Goal: Task Accomplishment & Management: Complete application form

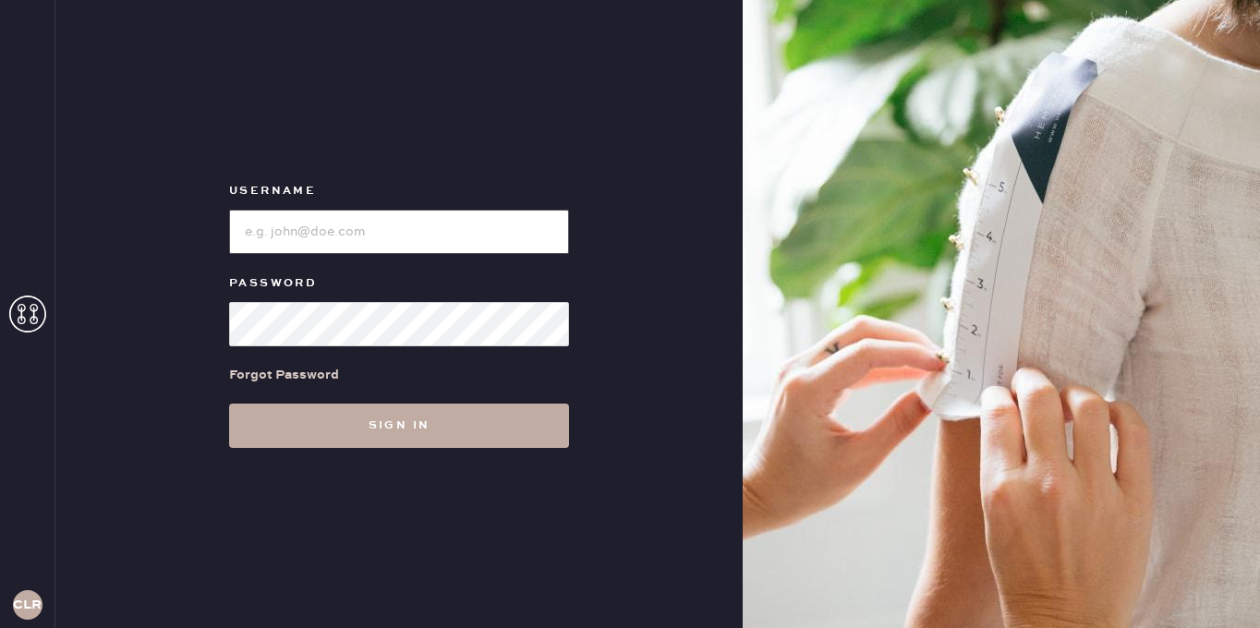
type input "[EMAIL_ADDRESS][DOMAIN_NAME]"
click at [394, 425] on button "Sign in" at bounding box center [399, 426] width 340 height 44
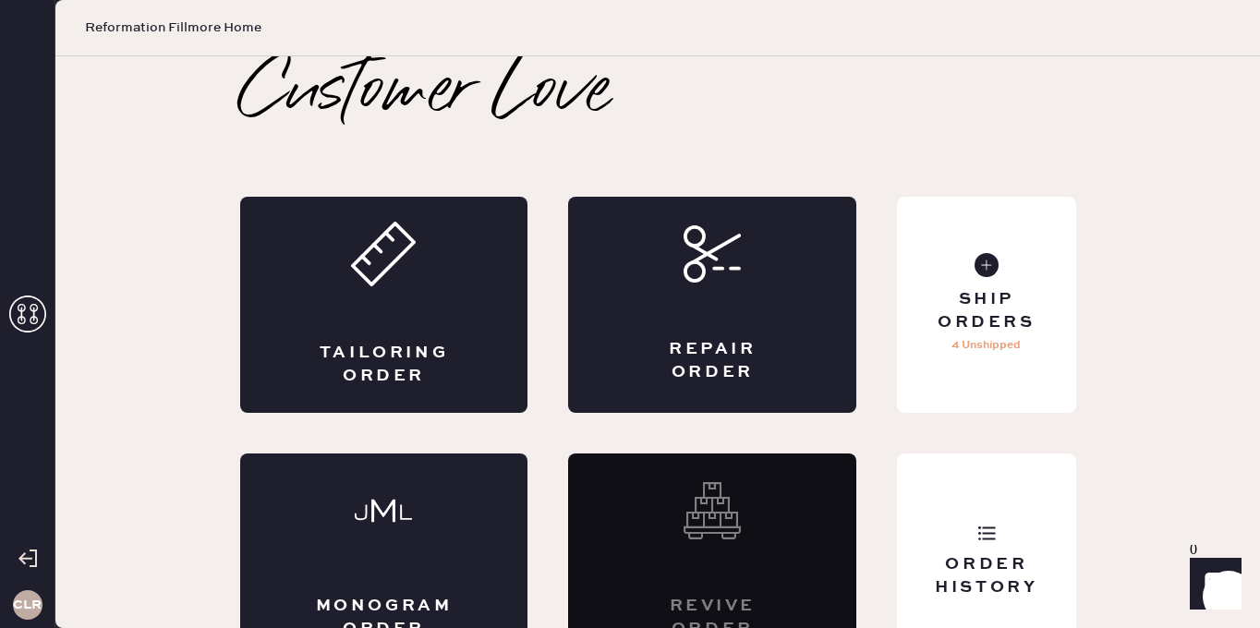
click at [23, 318] on icon at bounding box center [27, 314] width 37 height 37
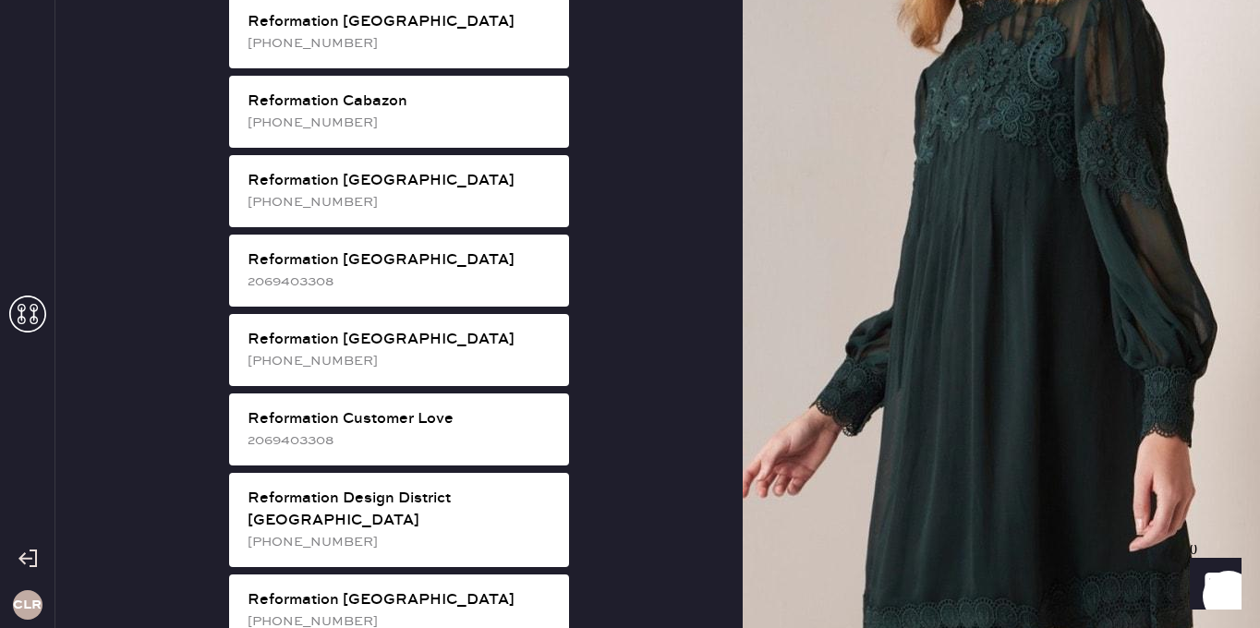
scroll to position [604, 0]
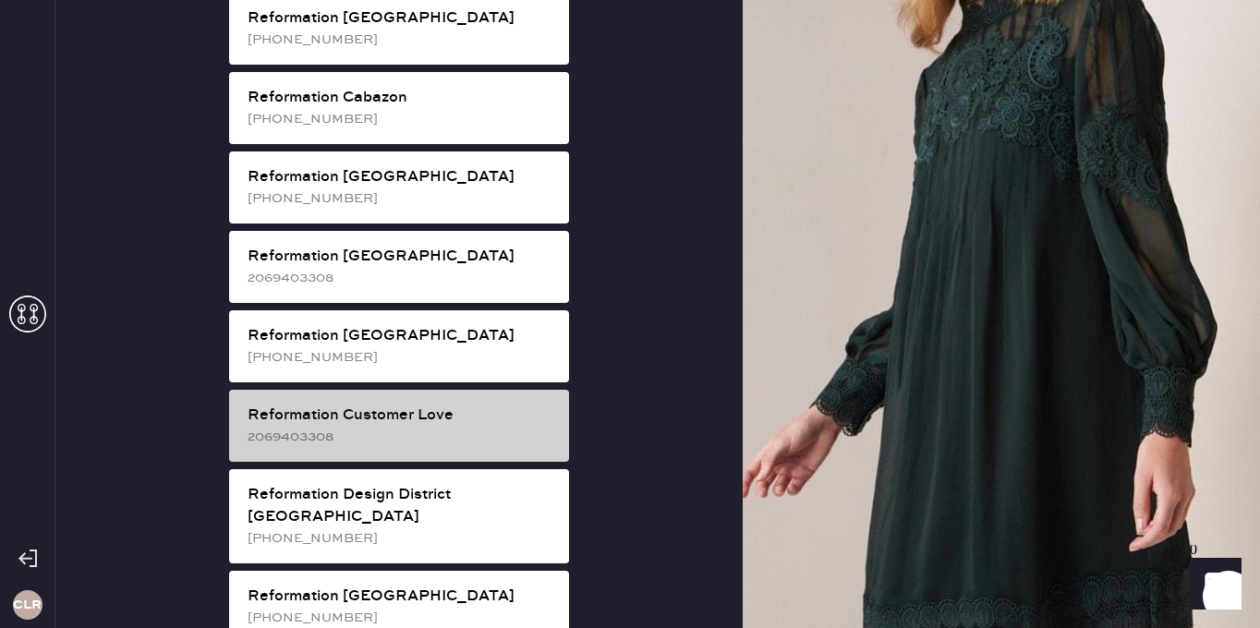
click at [421, 427] on div "2069403308" at bounding box center [401, 437] width 307 height 20
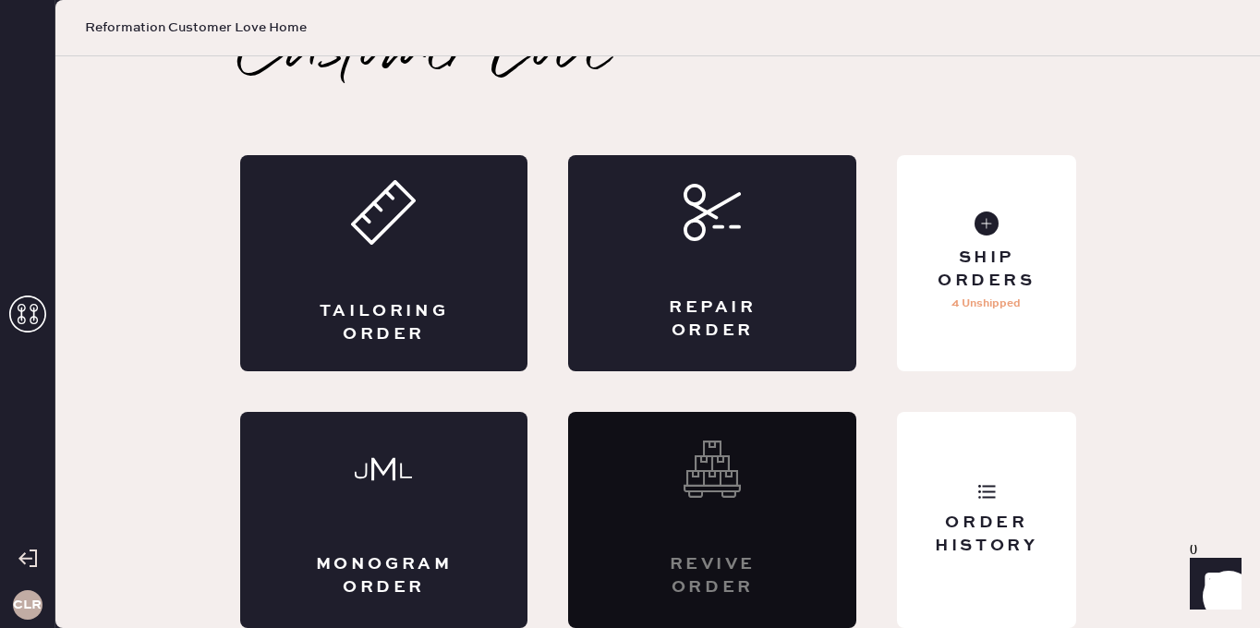
scroll to position [42, 0]
click at [688, 224] on use at bounding box center [712, 213] width 54 height 54
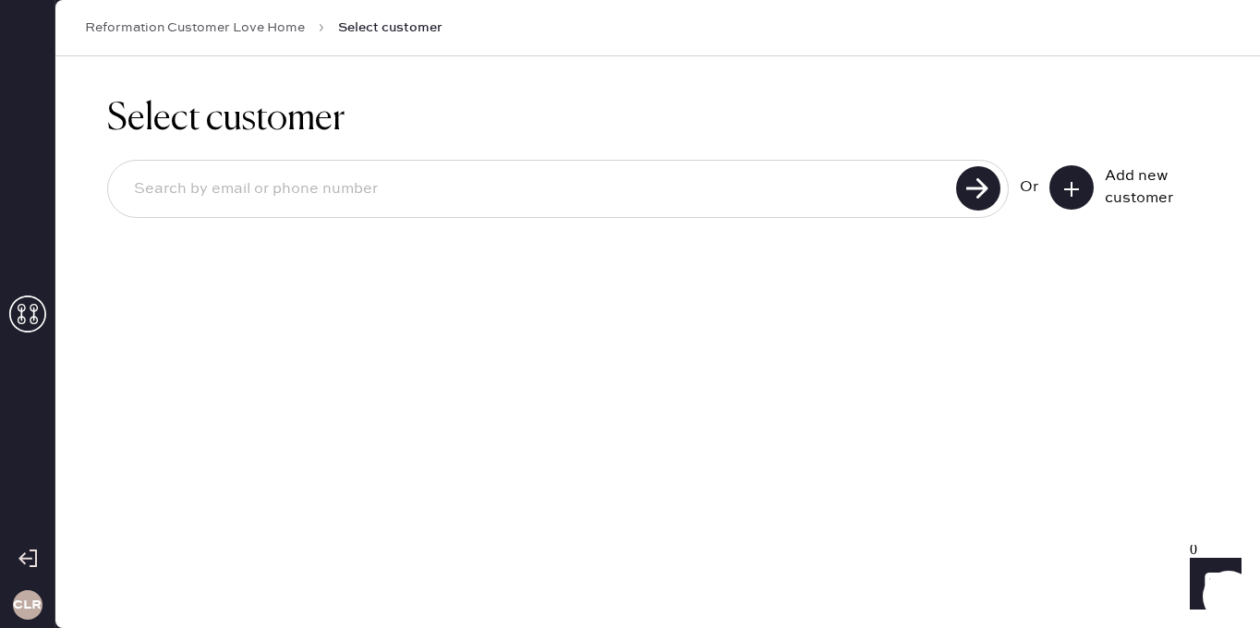
click at [477, 200] on input at bounding box center [534, 189] width 831 height 42
paste input "[EMAIL_ADDRESS][DOMAIN_NAME]"
type input "[EMAIL_ADDRESS][DOMAIN_NAME]"
click at [974, 183] on use at bounding box center [978, 188] width 44 height 44
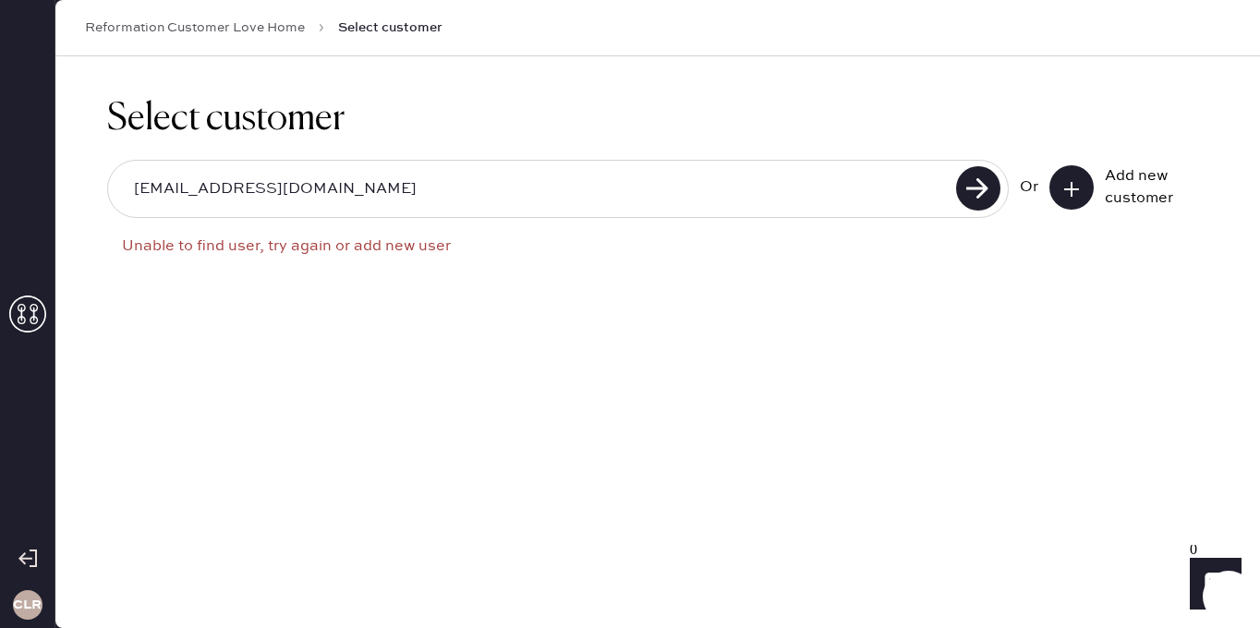
click at [1073, 180] on icon at bounding box center [1071, 189] width 18 height 18
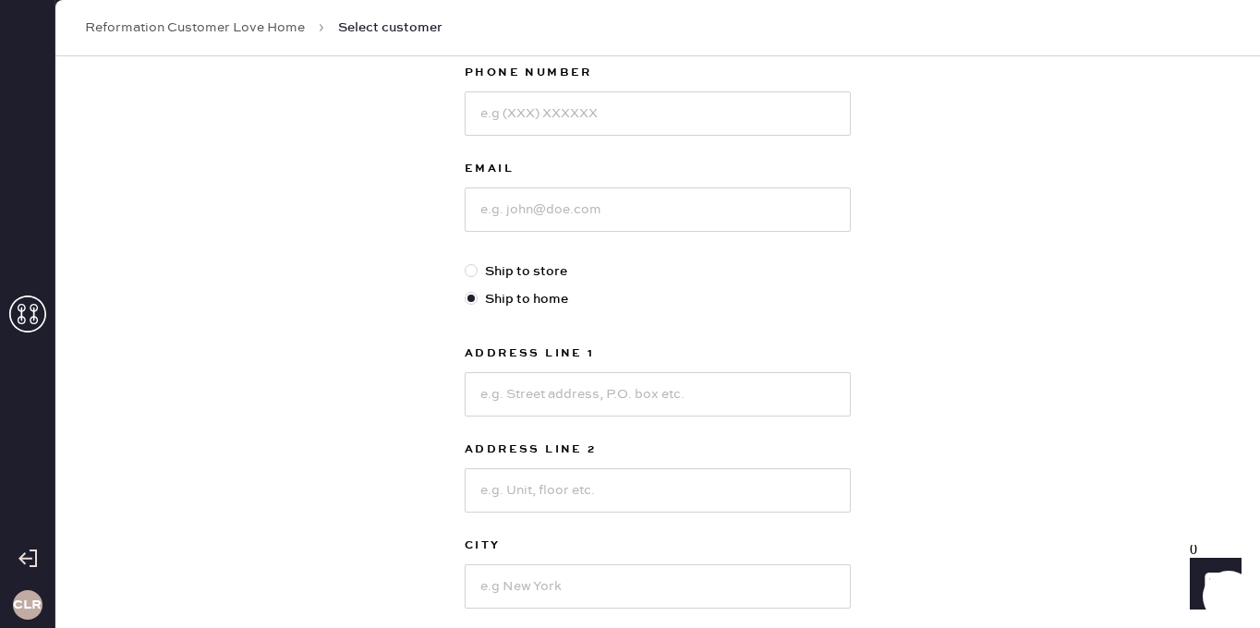
scroll to position [255, 0]
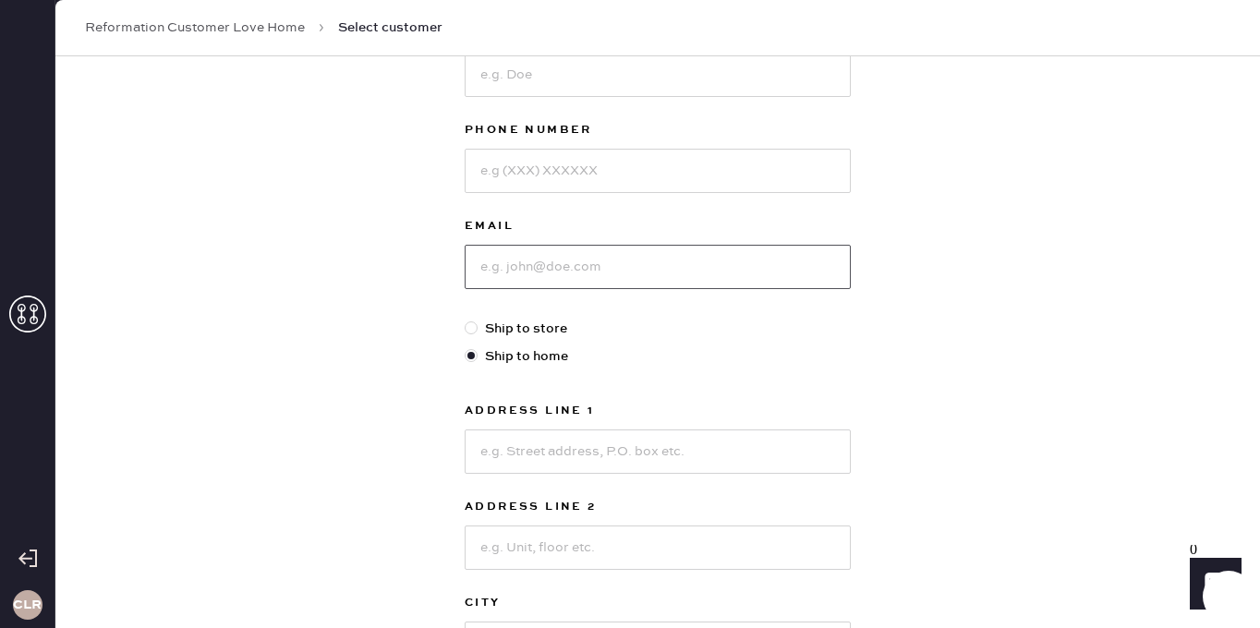
click at [533, 282] on input at bounding box center [658, 267] width 386 height 44
paste input "[EMAIL_ADDRESS][DOMAIN_NAME]"
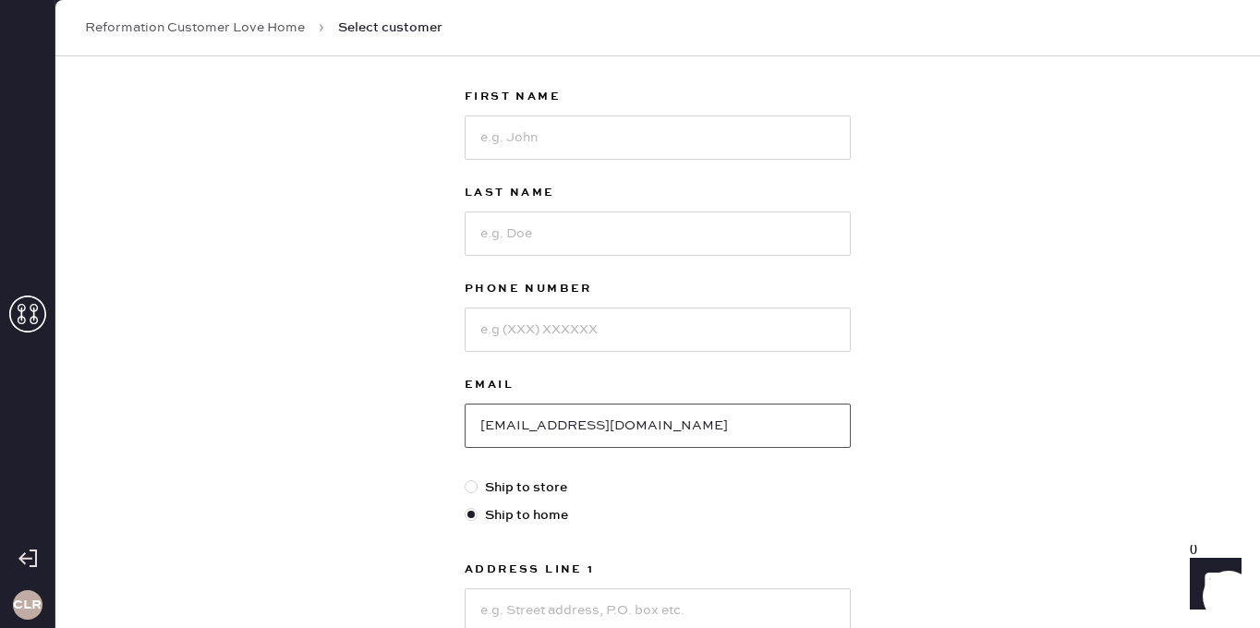
scroll to position [94, 0]
type input "[EMAIL_ADDRESS][DOMAIN_NAME]"
click at [545, 143] on input at bounding box center [658, 139] width 386 height 44
paste input "[PERSON_NAME]"
drag, startPoint x: 538, startPoint y: 139, endPoint x: 625, endPoint y: 139, distance: 87.8
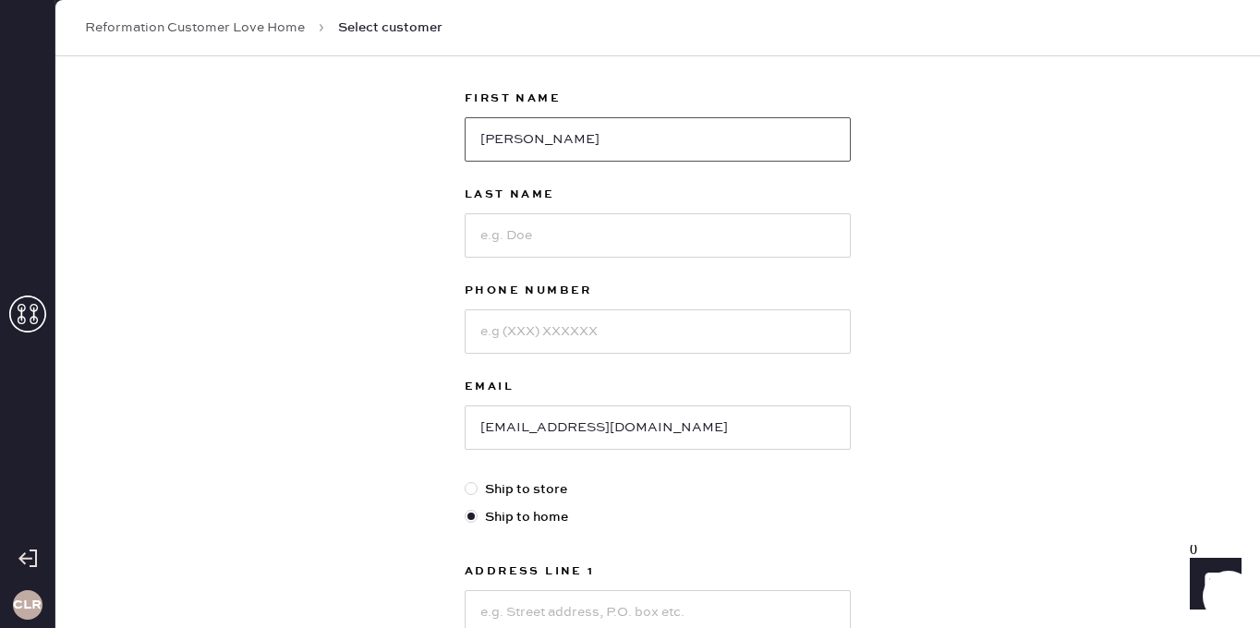
click at [625, 139] on input "[PERSON_NAME]" at bounding box center [658, 139] width 386 height 44
type input "Meadow"
click at [546, 266] on div "Last Name" at bounding box center [658, 232] width 386 height 96
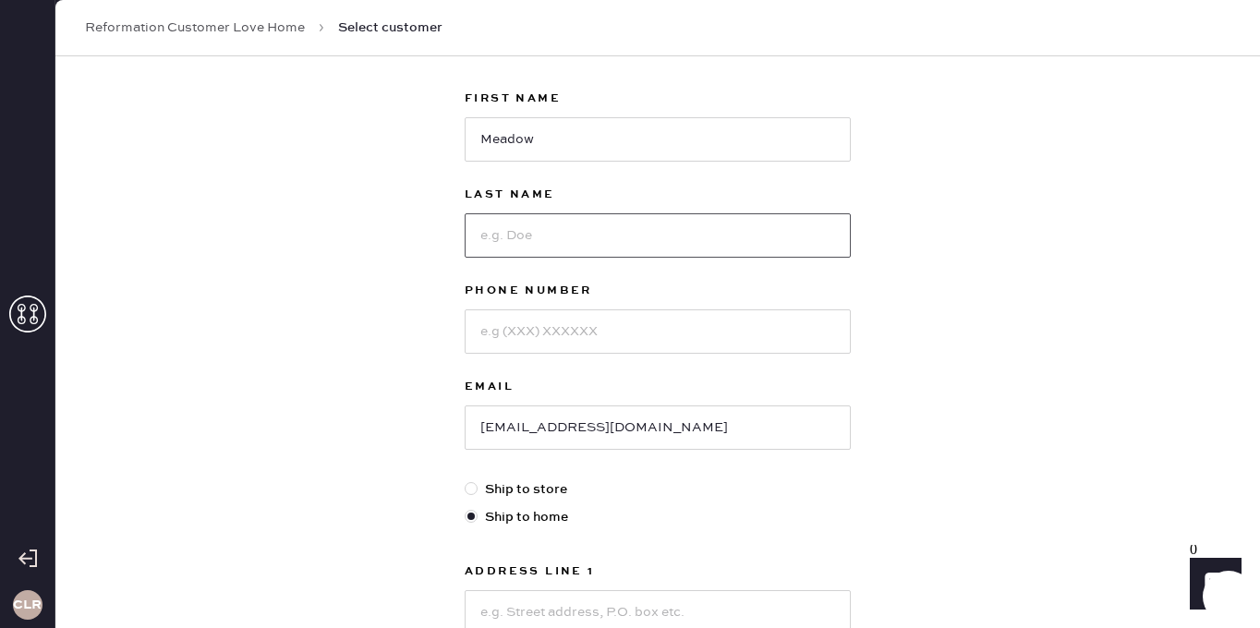
click at [537, 245] on input at bounding box center [658, 235] width 386 height 44
paste input "[PERSON_NAME]"
type input "[PERSON_NAME]"
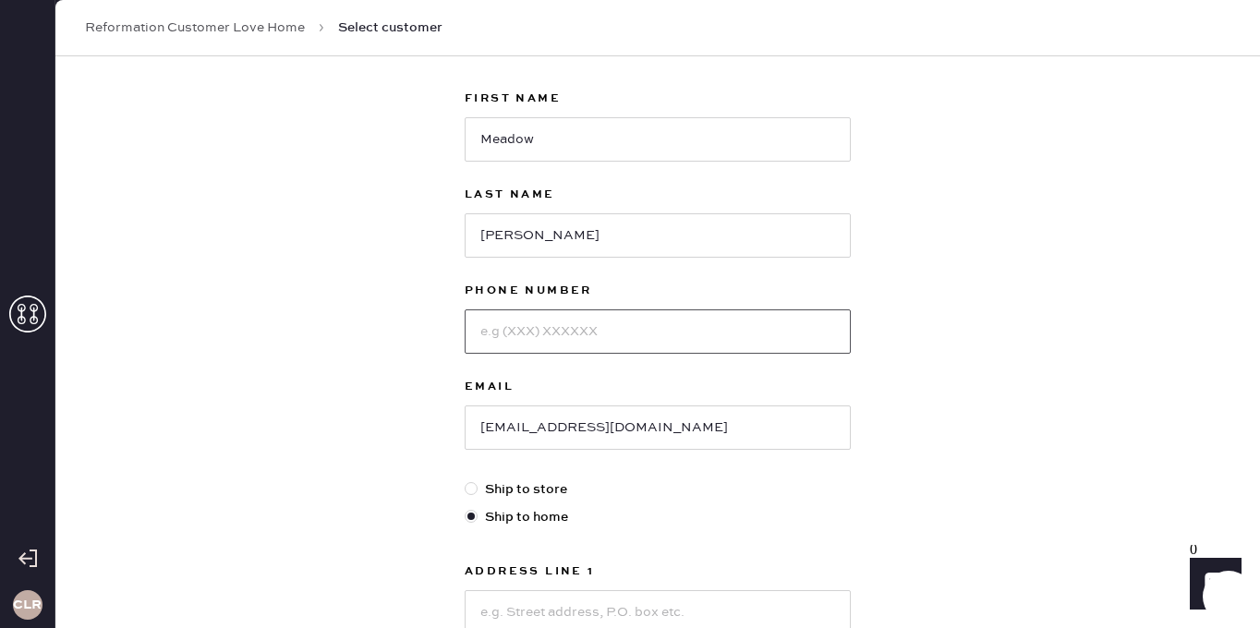
click at [513, 334] on input at bounding box center [658, 331] width 386 height 44
paste input "[PHONE_NUMBER]"
click at [516, 335] on input "[PHONE_NUMBER]" at bounding box center [658, 331] width 386 height 44
type input "[PHONE_NUMBER]"
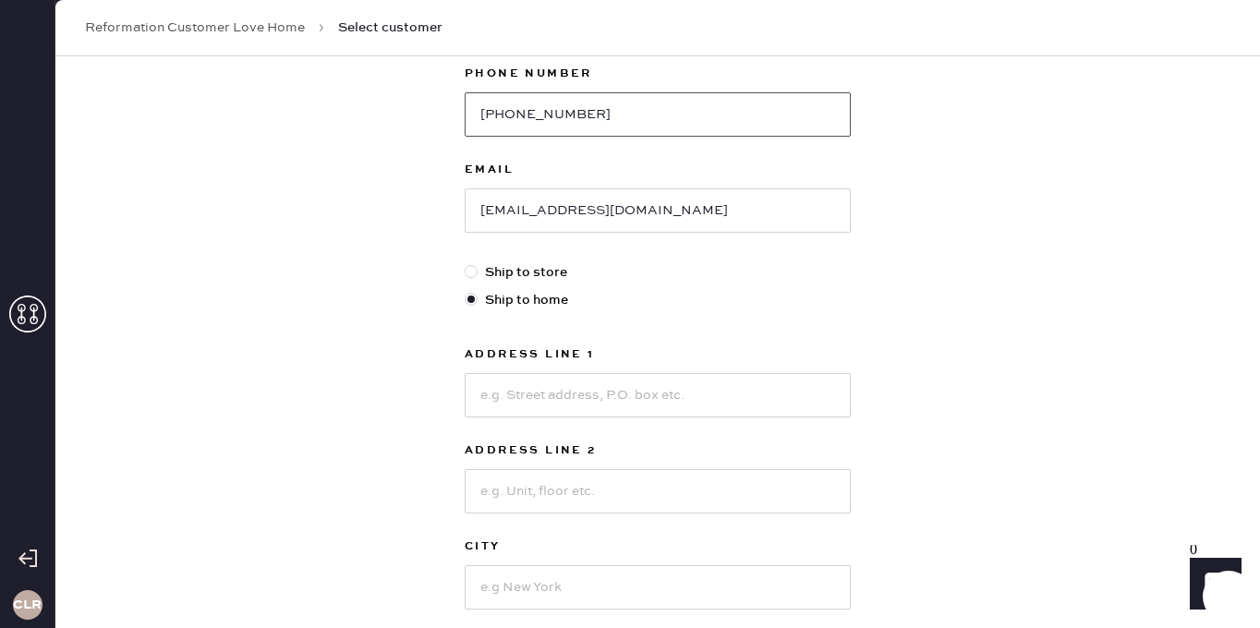
scroll to position [313, 0]
click at [591, 403] on input at bounding box center [658, 393] width 386 height 44
paste input "69166 [PERSON_NAME] Ct"
type input "69166 [PERSON_NAME] Ct"
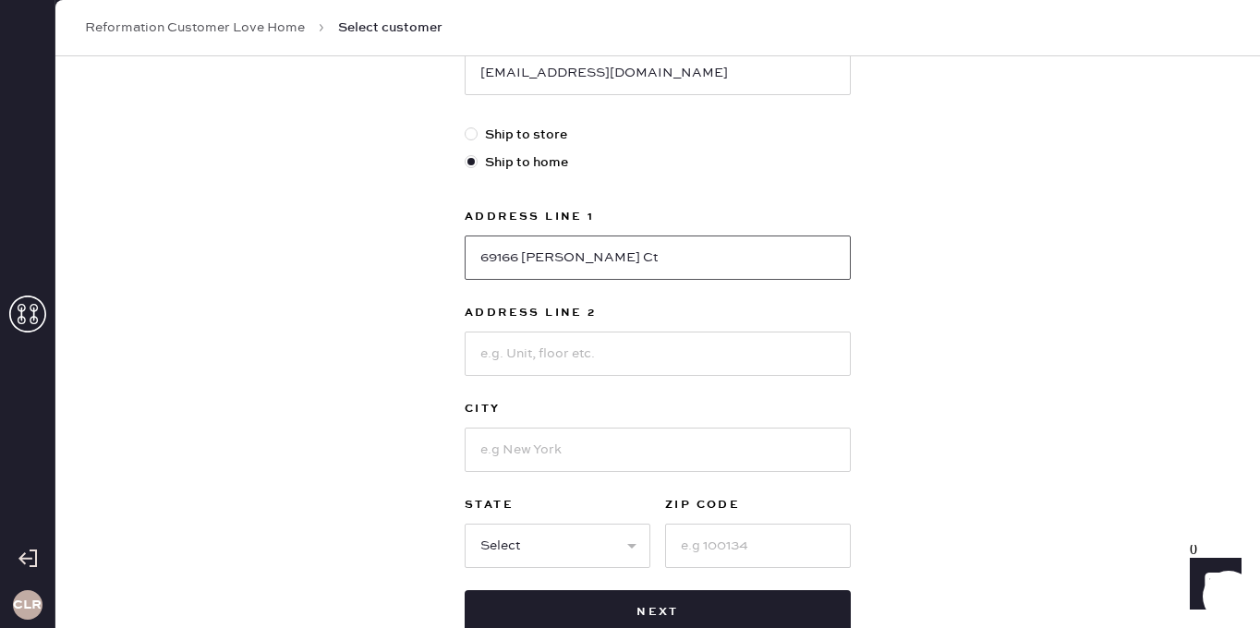
scroll to position [446, 0]
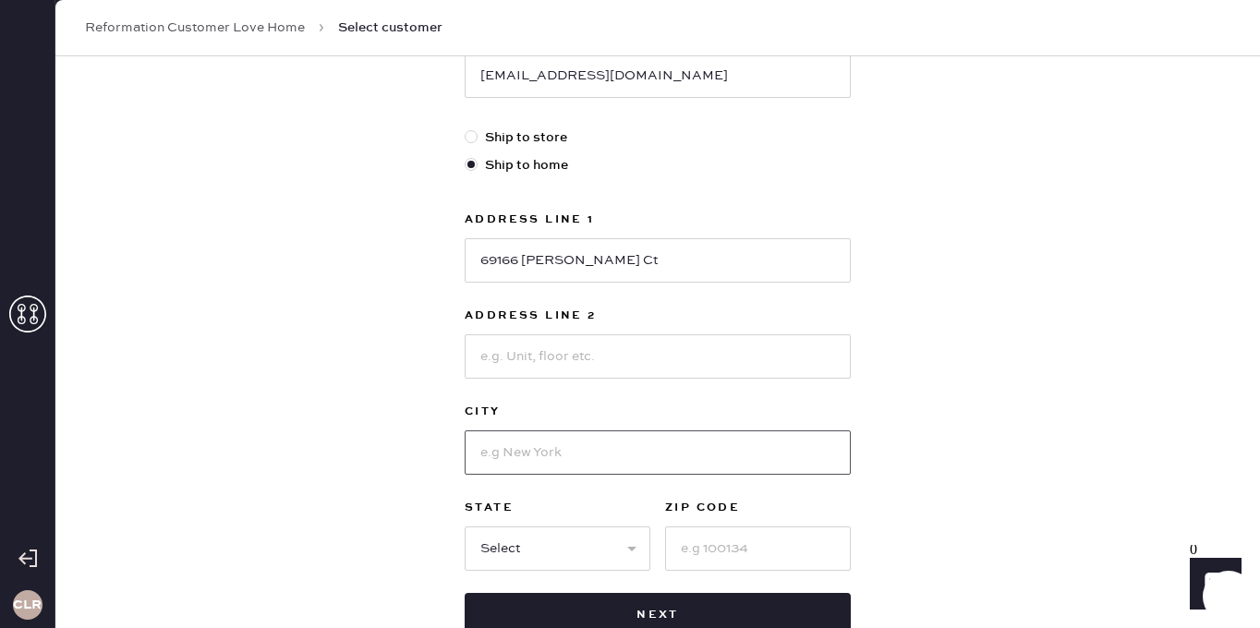
click at [567, 449] on input at bounding box center [658, 452] width 386 height 44
paste input "[GEOGRAPHIC_DATA]"
type input "[GEOGRAPHIC_DATA]"
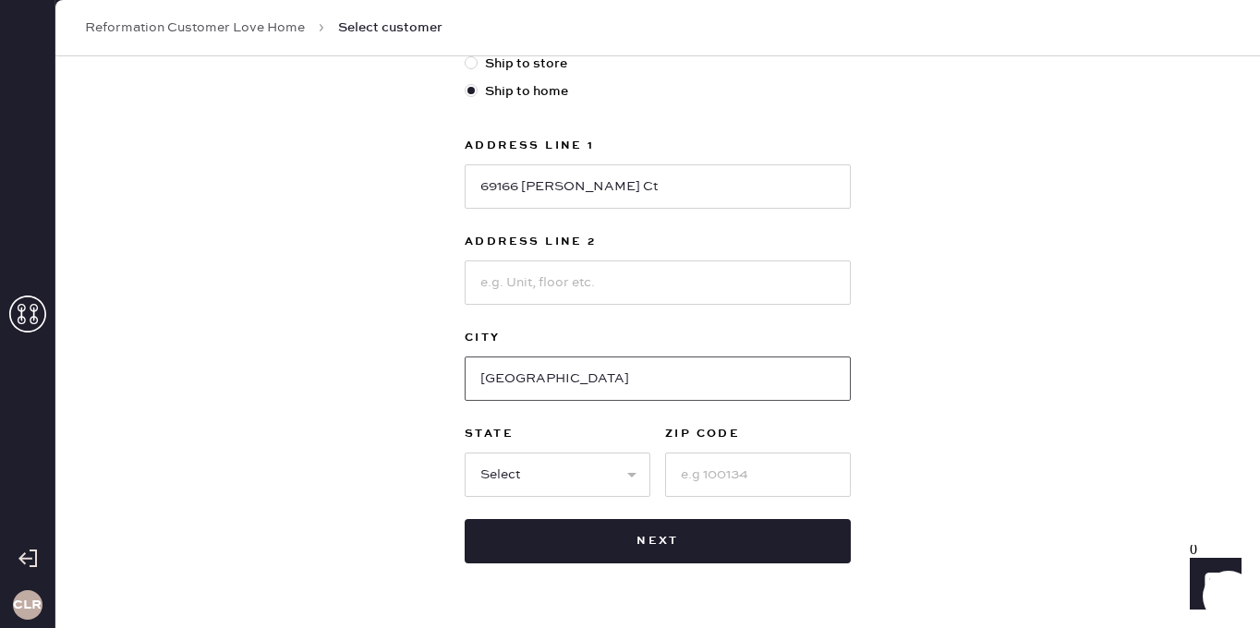
scroll to position [547, 0]
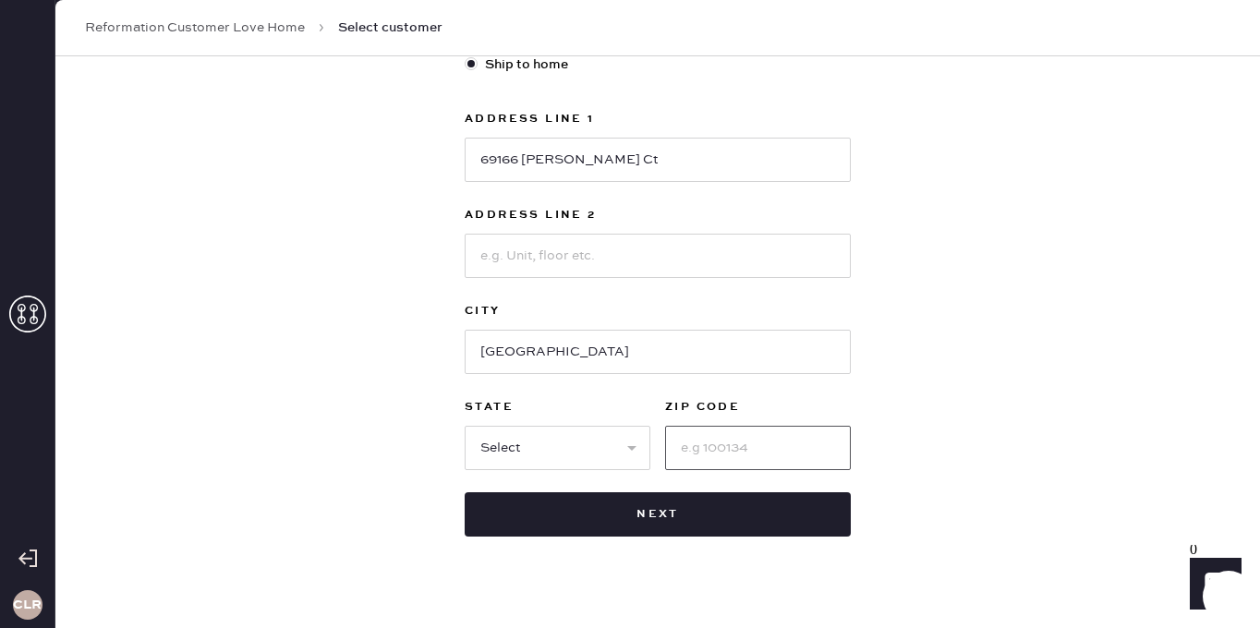
click at [720, 451] on input at bounding box center [758, 448] width 186 height 44
paste input "92234"
type input "92234"
click at [545, 459] on select "Select AK AL AR AZ CA CO CT [GEOGRAPHIC_DATA] DE FL [GEOGRAPHIC_DATA] HI [GEOGR…" at bounding box center [558, 448] width 186 height 44
select select "CA"
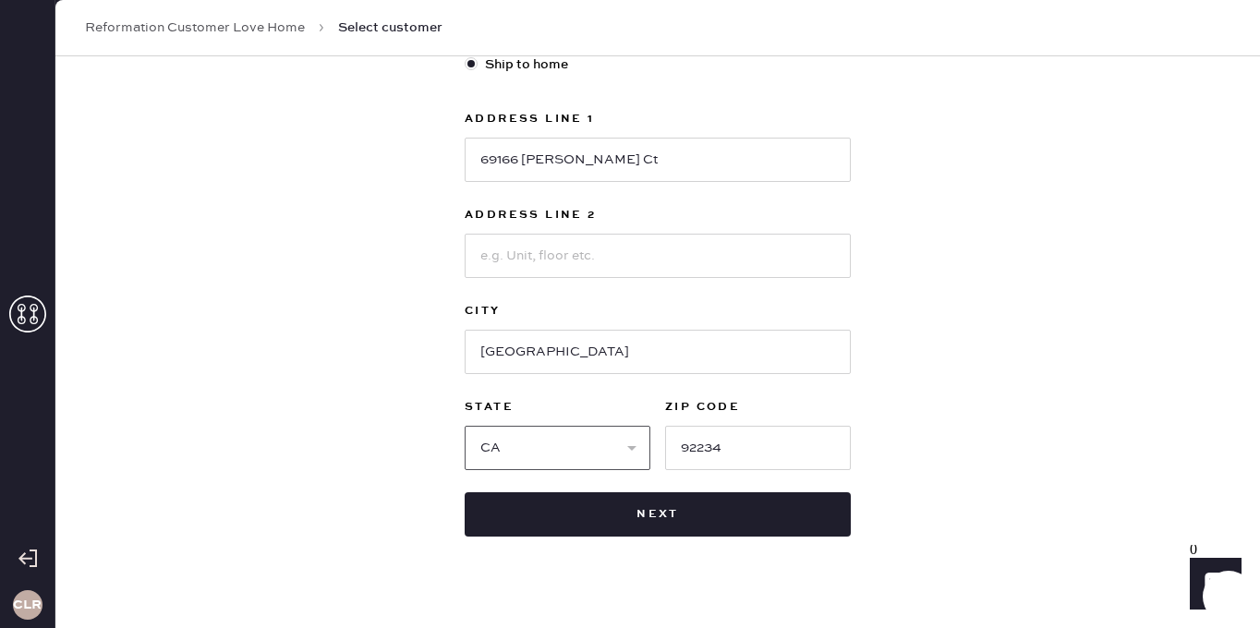
click at [465, 426] on select "Select AK AL AR AZ CA CO CT [GEOGRAPHIC_DATA] DE FL [GEOGRAPHIC_DATA] HI [GEOGR…" at bounding box center [558, 448] width 186 height 44
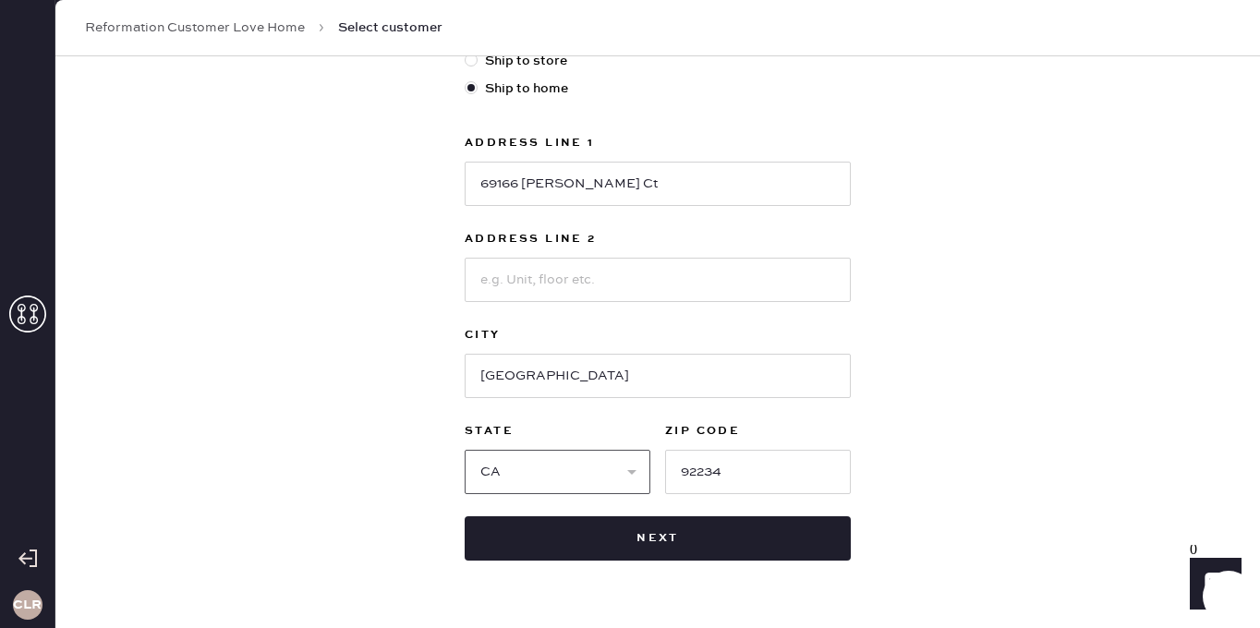
scroll to position [551, 0]
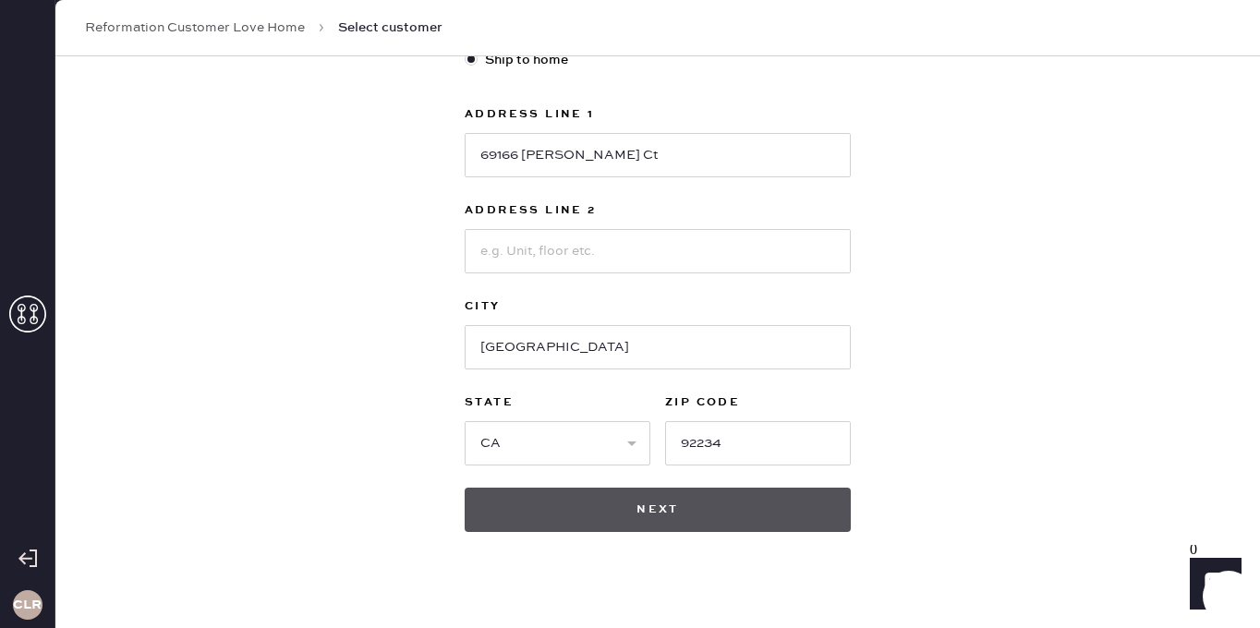
click at [762, 505] on button "Next" at bounding box center [658, 510] width 386 height 44
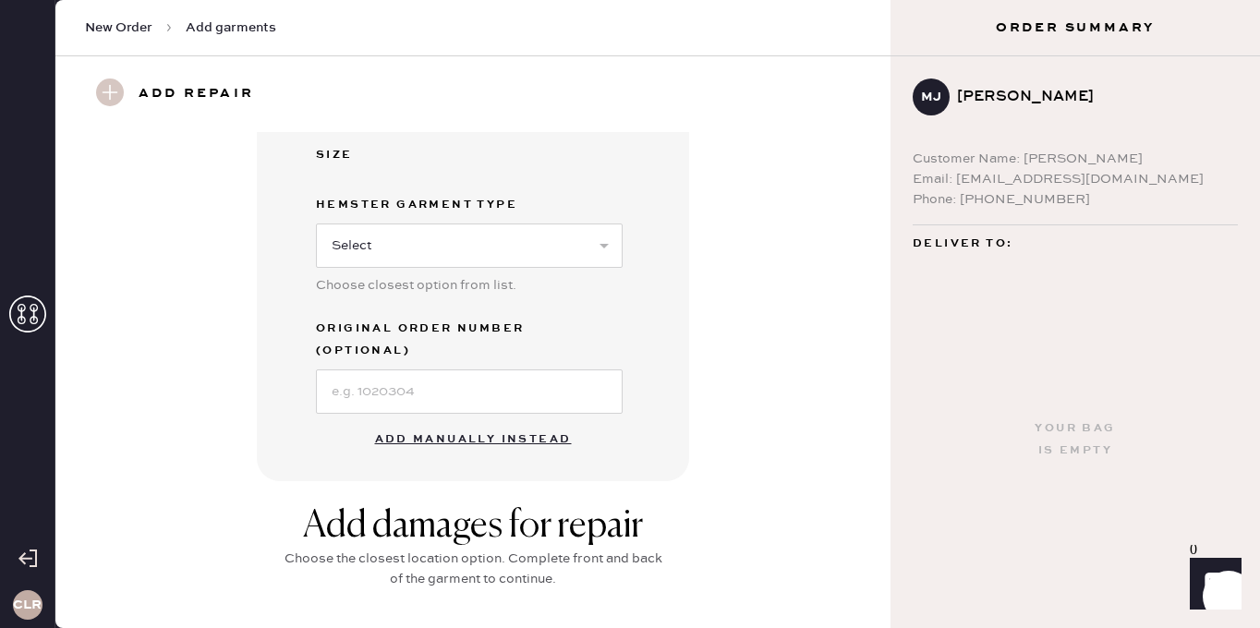
click at [480, 421] on button "Add manually instead" at bounding box center [473, 439] width 219 height 37
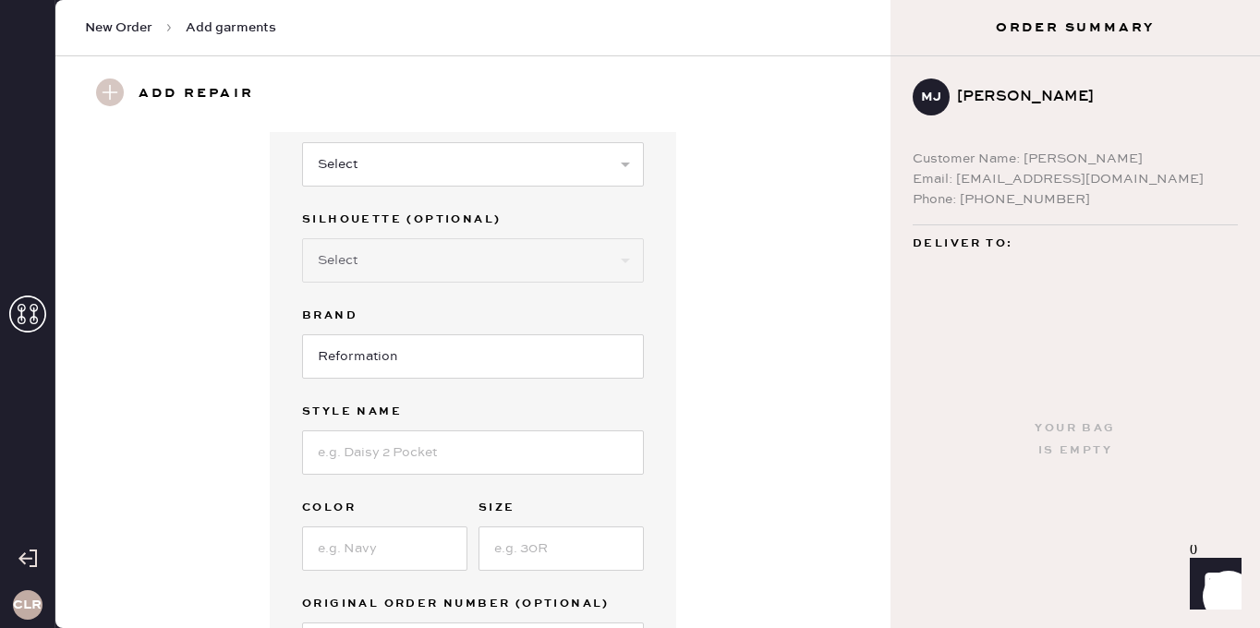
scroll to position [89, 0]
click at [433, 455] on input at bounding box center [473, 451] width 342 height 44
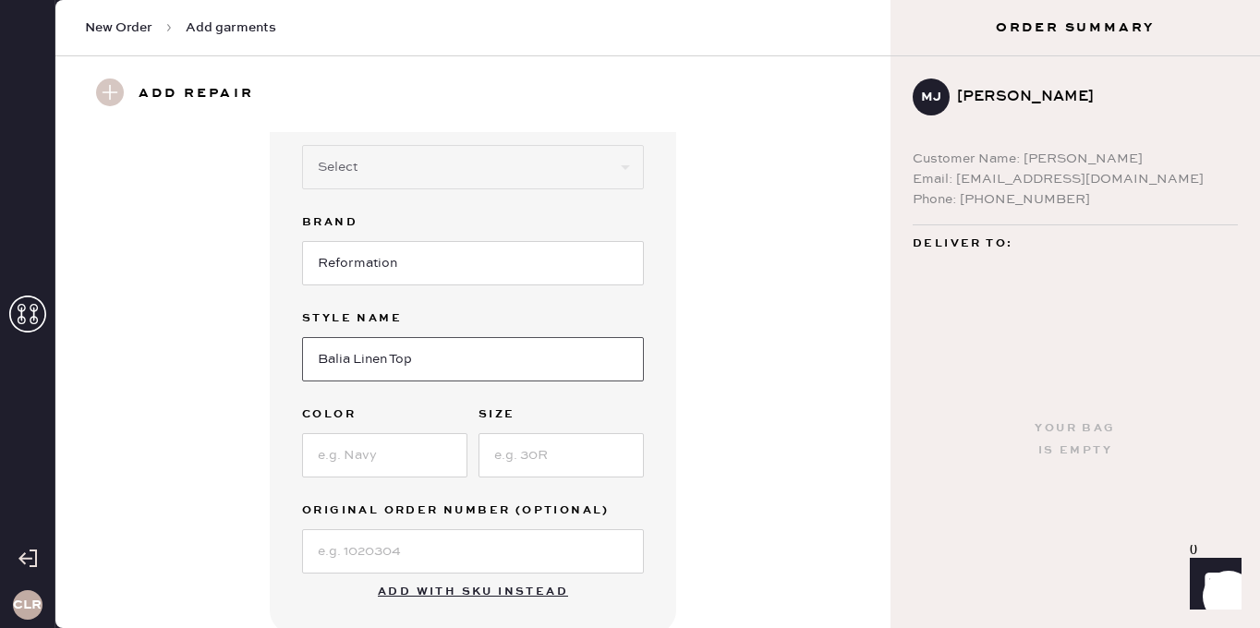
scroll to position [187, 0]
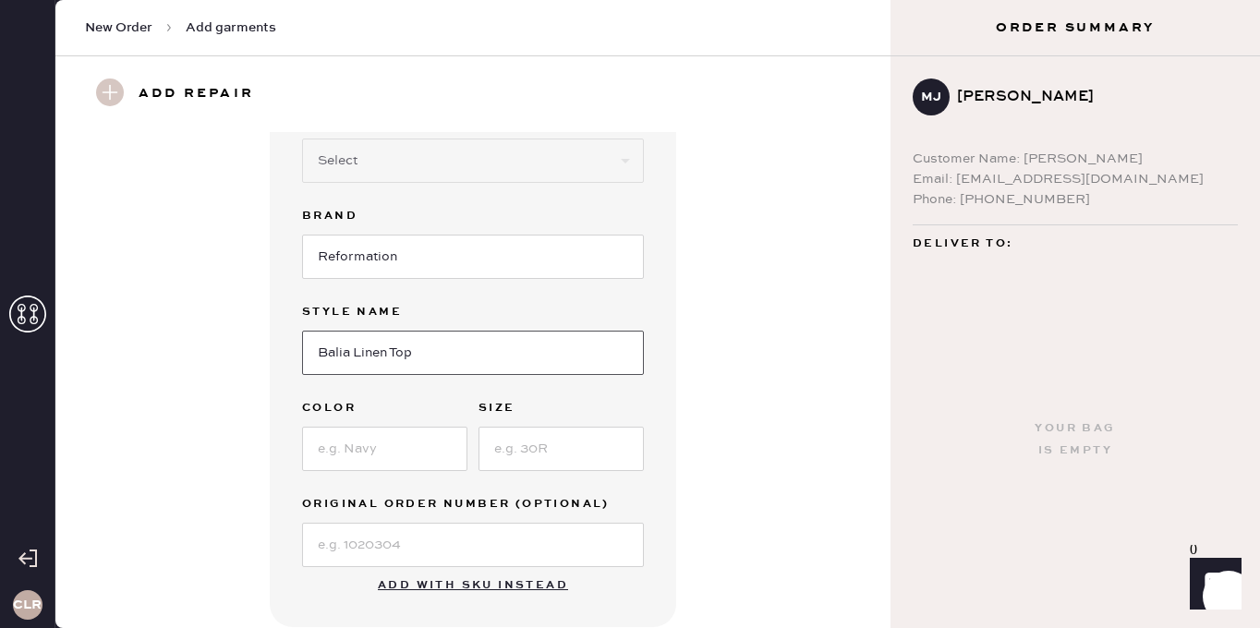
type input "Balia Linen Top"
click at [363, 460] on input at bounding box center [384, 449] width 165 height 44
type input "White"
click at [541, 428] on input at bounding box center [560, 449] width 165 height 44
type input "12"
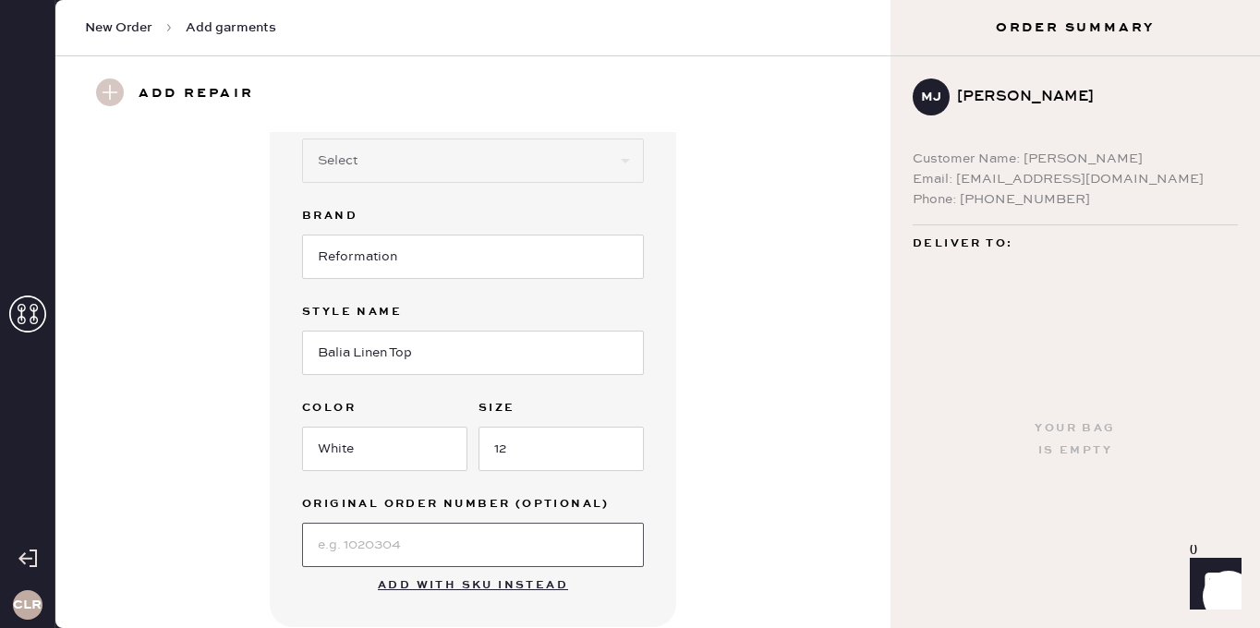
click at [418, 543] on input at bounding box center [473, 545] width 342 height 44
paste input "S29903728"
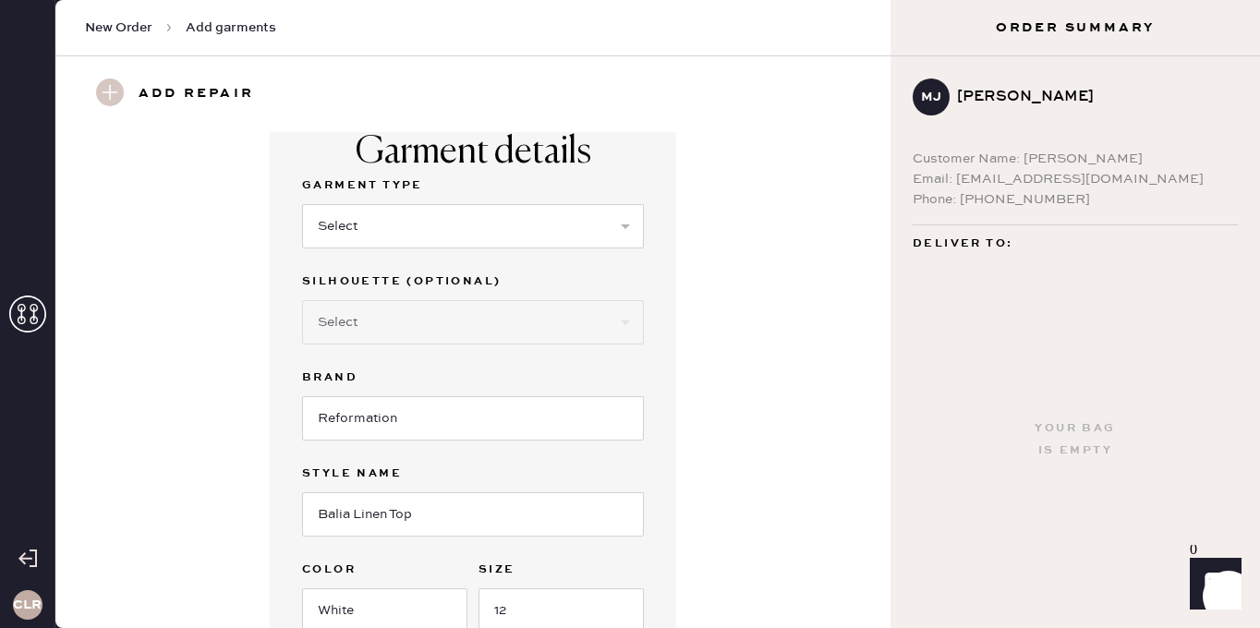
scroll to position [0, 0]
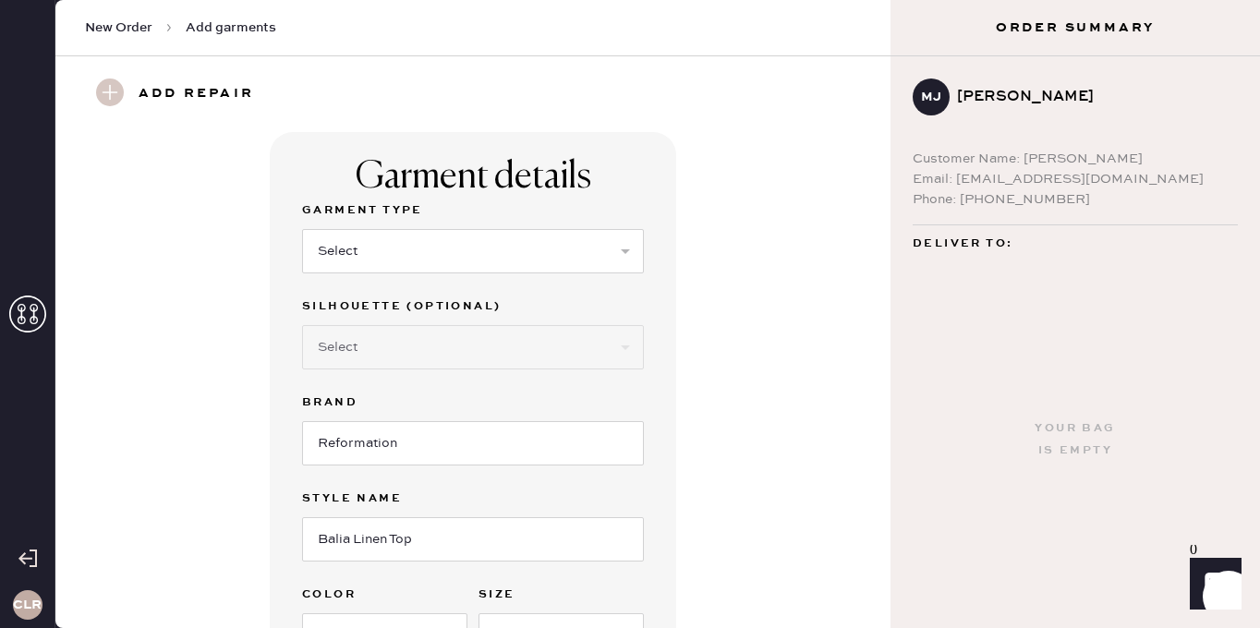
type input "S29903728"
click at [463, 260] on select "Select Basic Skirt Jeans Leggings Pants Shorts Basic Sleeved Dress Basic Sleeve…" at bounding box center [473, 251] width 342 height 44
select select "14"
click at [302, 229] on select "Select Basic Skirt Jeans Leggings Pants Shorts Basic Sleeved Dress Basic Sleeve…" at bounding box center [473, 251] width 342 height 44
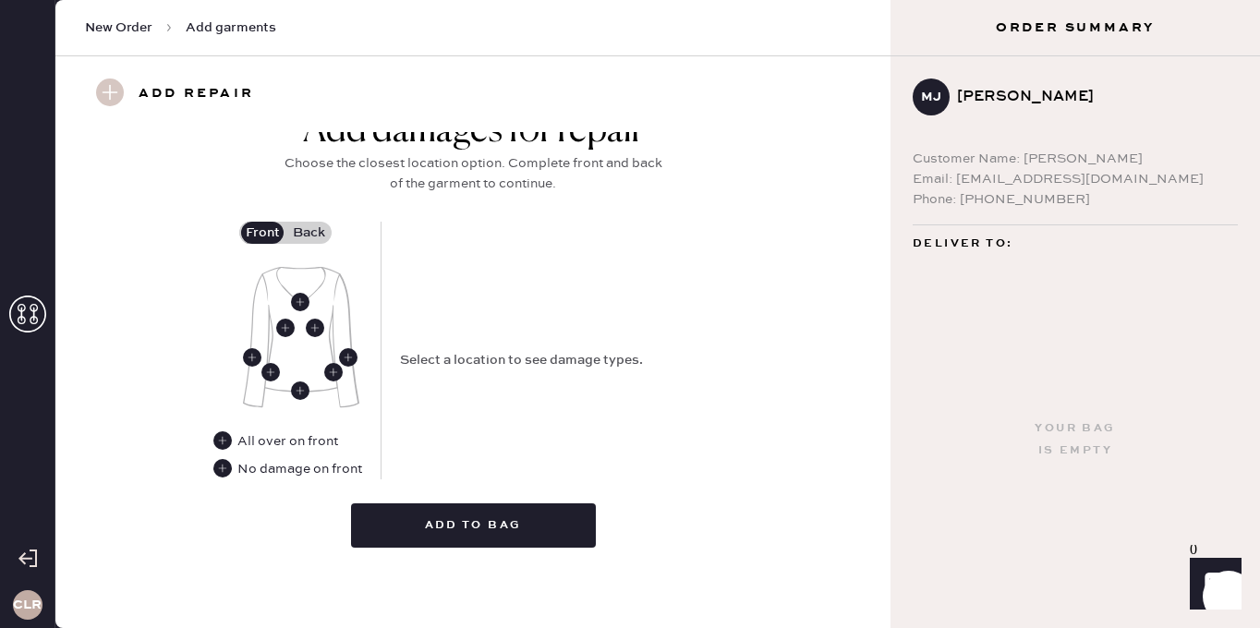
scroll to position [727, 0]
click at [312, 230] on label "Back" at bounding box center [308, 234] width 46 height 22
click at [309, 234] on input "Back" at bounding box center [309, 234] width 0 height 0
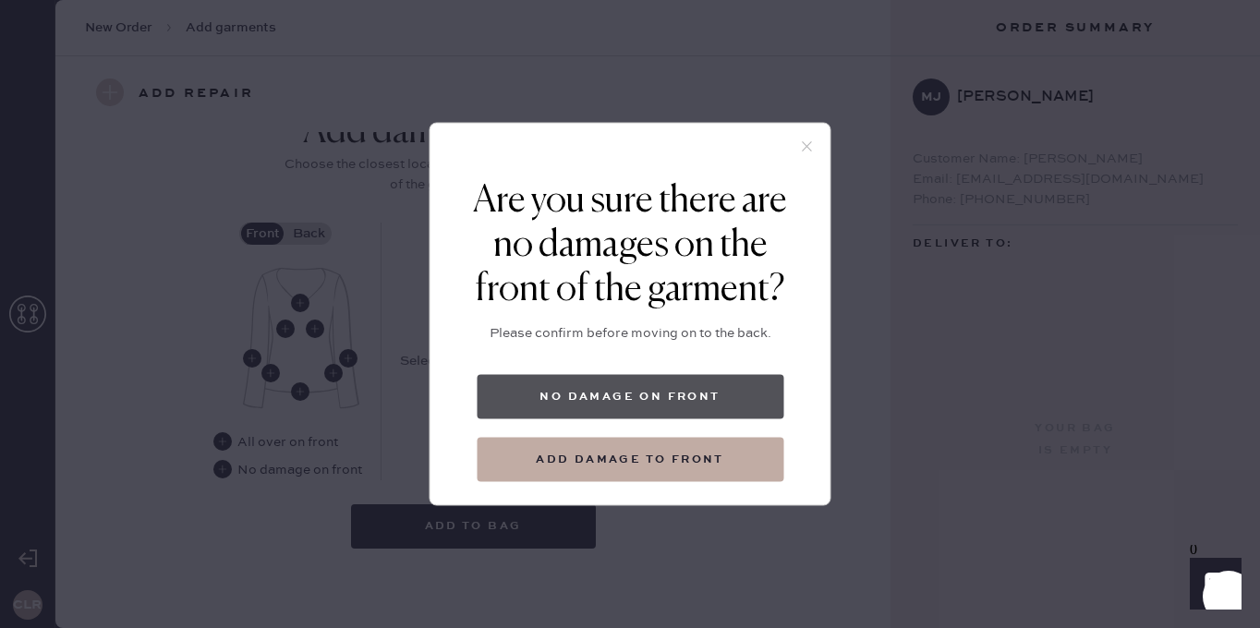
click at [595, 387] on button "No damage on front" at bounding box center [630, 397] width 307 height 44
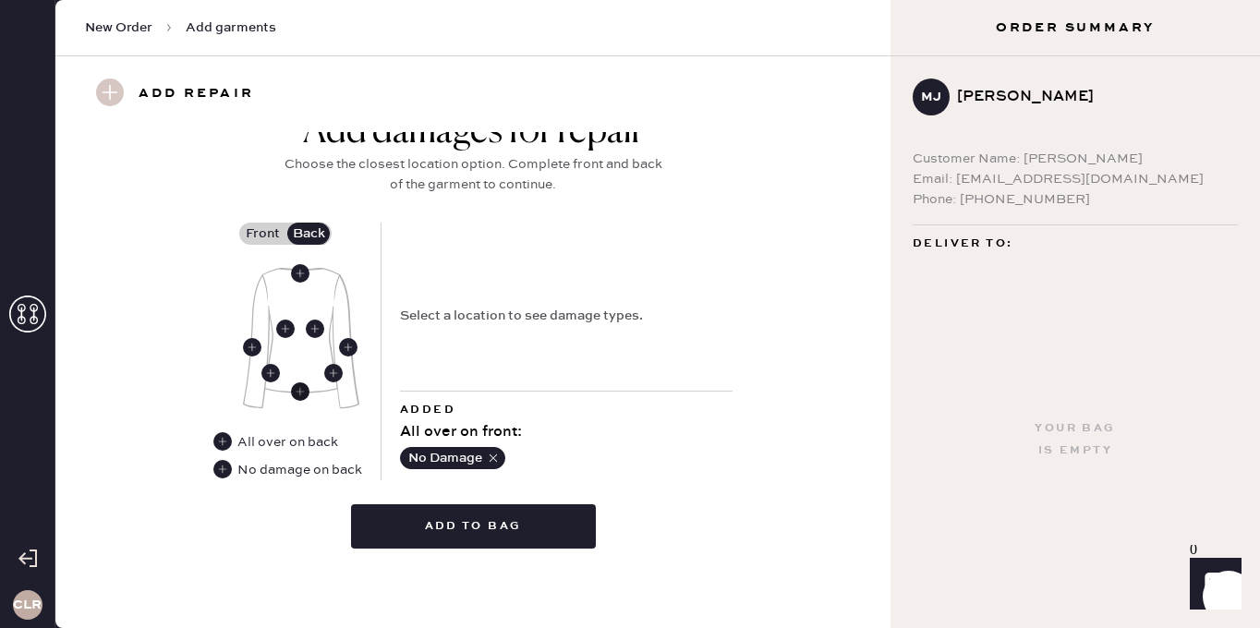
click at [304, 387] on use at bounding box center [300, 391] width 18 height 18
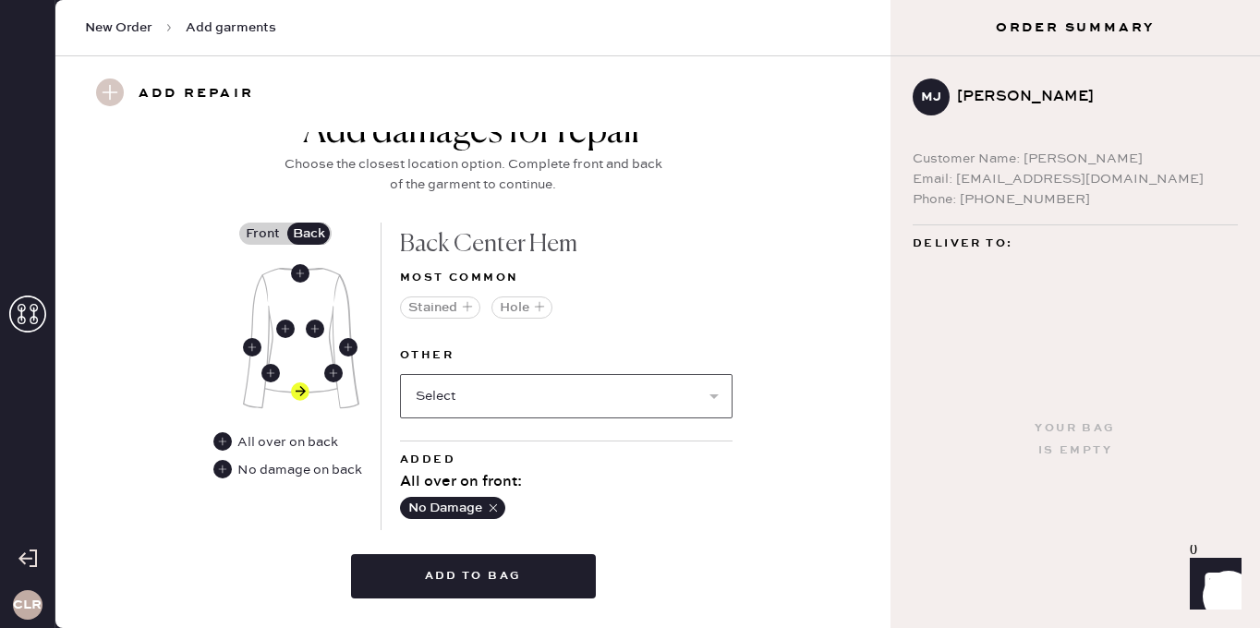
click at [493, 398] on select "Select Broken / Ripped Hem Broken Beads Broken Belt Loop Broken Button Broken C…" at bounding box center [566, 396] width 333 height 44
select select "1521"
click at [400, 374] on select "Select Broken / Ripped Hem Broken Beads Broken Belt Loop Broken Button Broken C…" at bounding box center [566, 396] width 333 height 44
select select
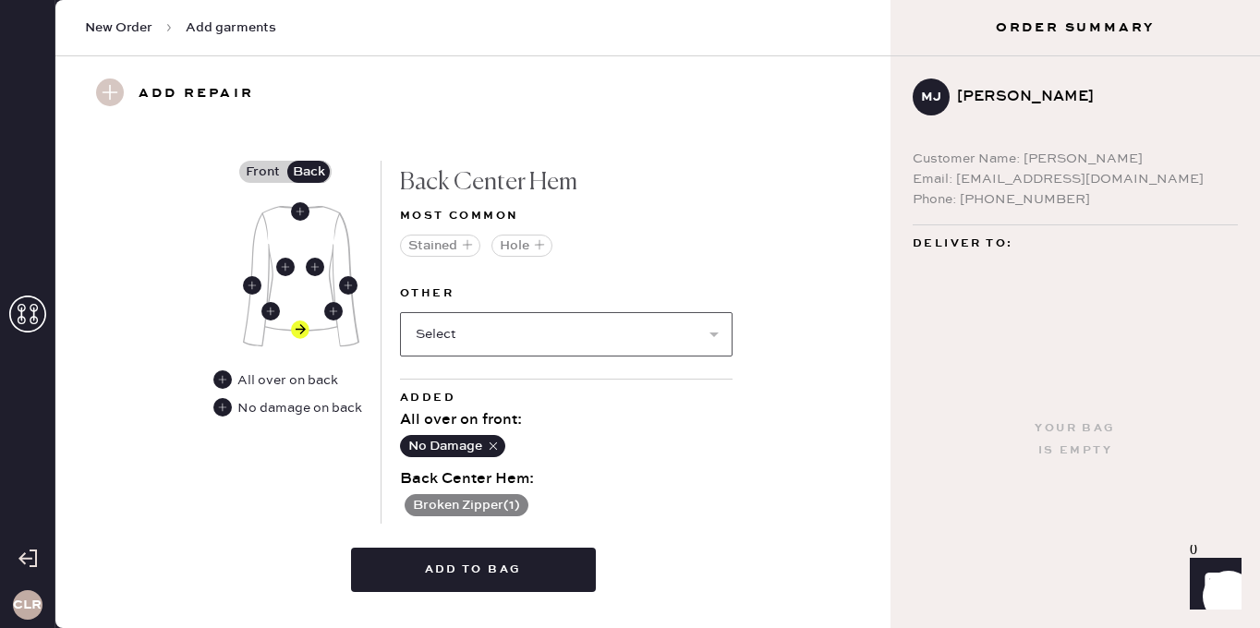
scroll to position [788, 0]
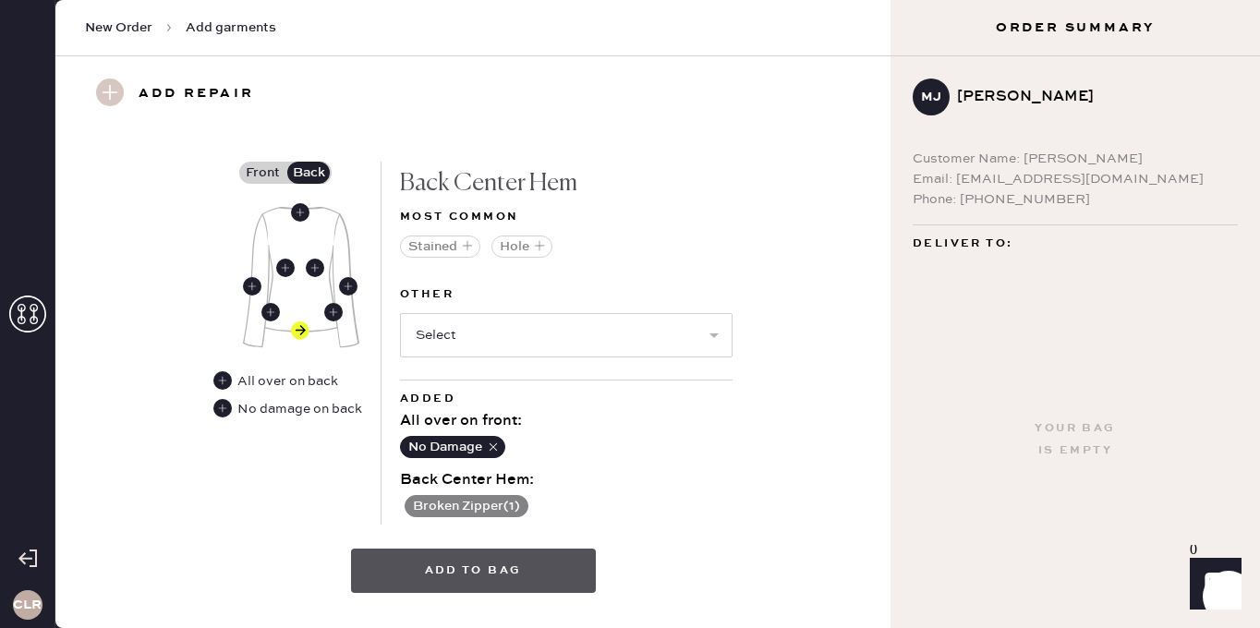
click at [486, 574] on button "Add to bag" at bounding box center [473, 571] width 245 height 44
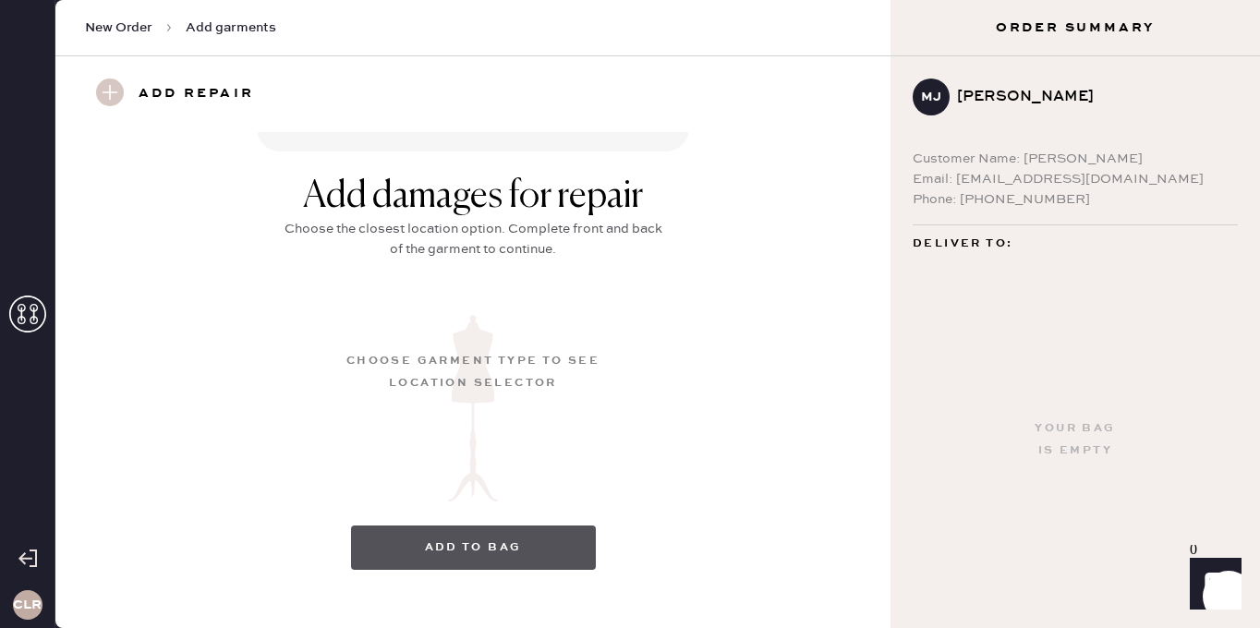
scroll to position [281, 0]
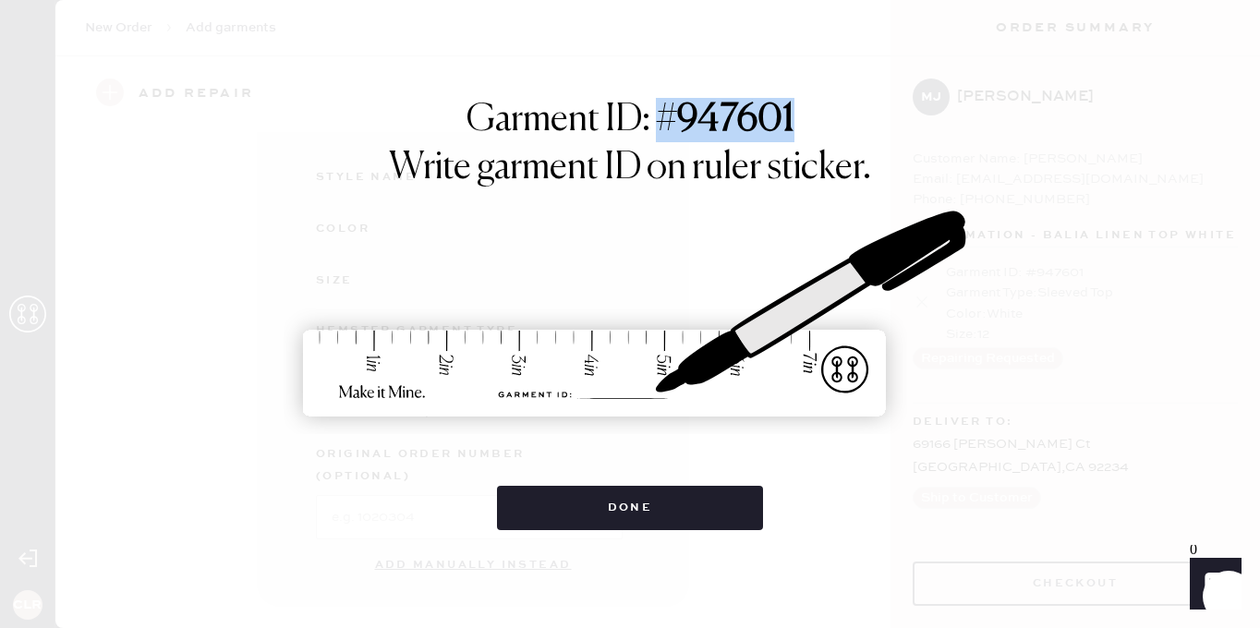
drag, startPoint x: 662, startPoint y: 123, endPoint x: 823, endPoint y: 112, distance: 161.1
click at [823, 112] on div "Garment ID: # 947601 Write garment ID on ruler sticker. Done" at bounding box center [630, 314] width 914 height 432
copy h1 "# 947601"
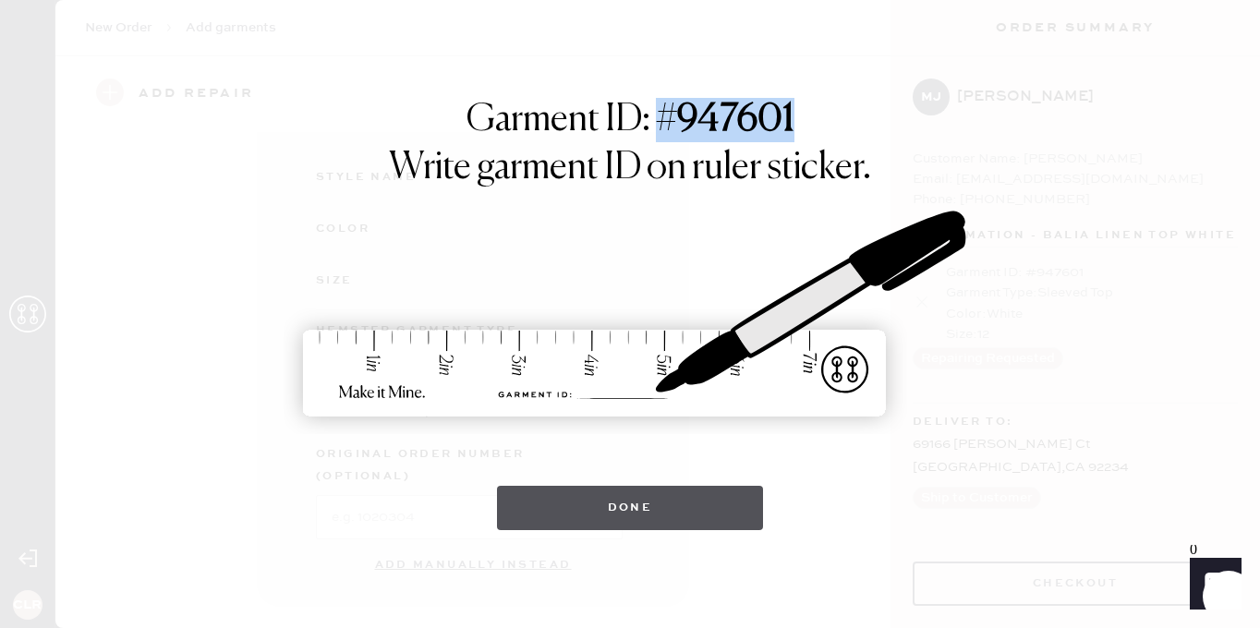
click at [660, 507] on button "Done" at bounding box center [630, 508] width 267 height 44
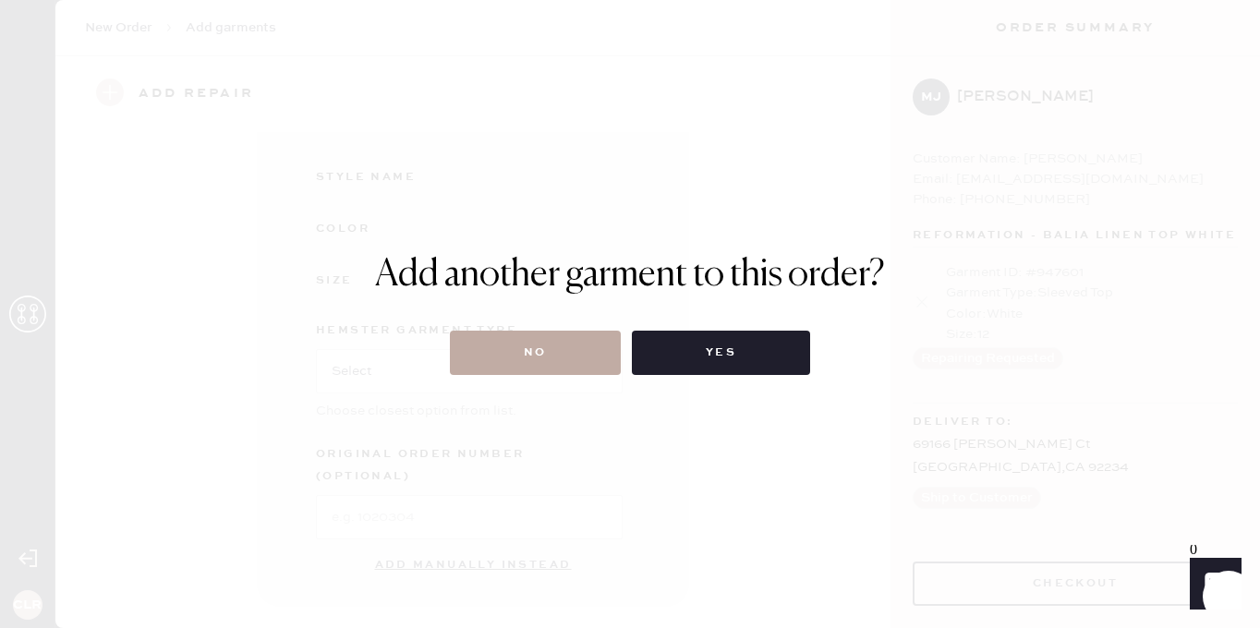
click at [546, 362] on button "No" at bounding box center [535, 353] width 171 height 44
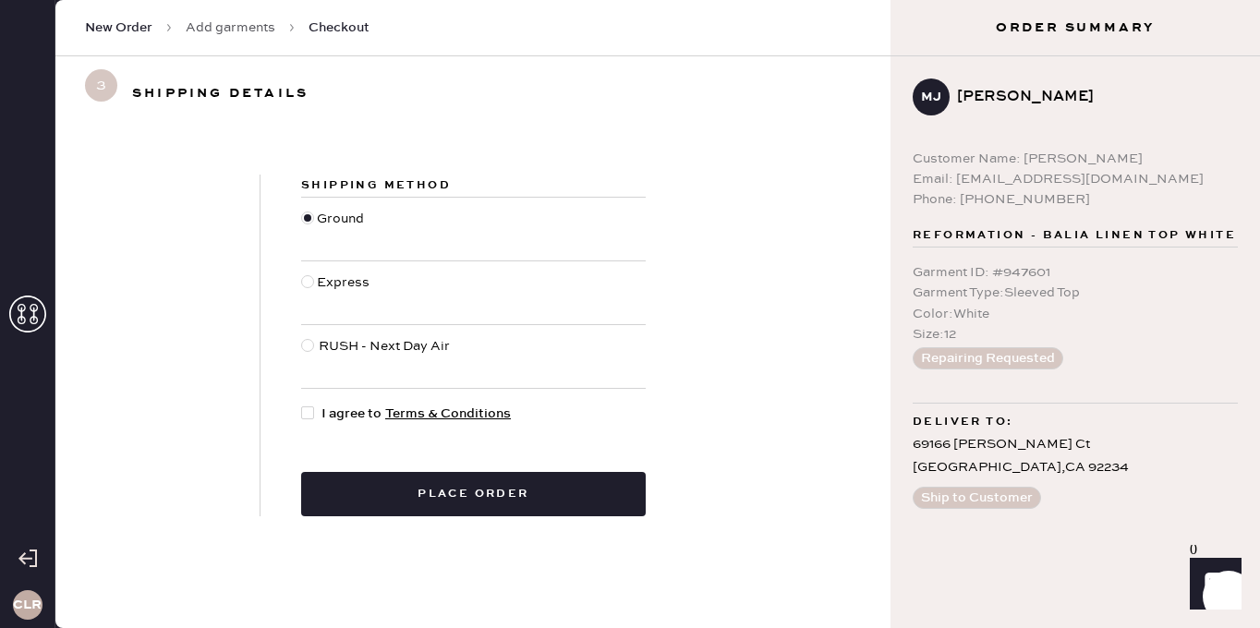
click at [301, 417] on div at bounding box center [307, 412] width 13 height 13
click at [301, 405] on input "I agree to Terms & Conditions" at bounding box center [301, 404] width 1 height 1
checkbox input "true"
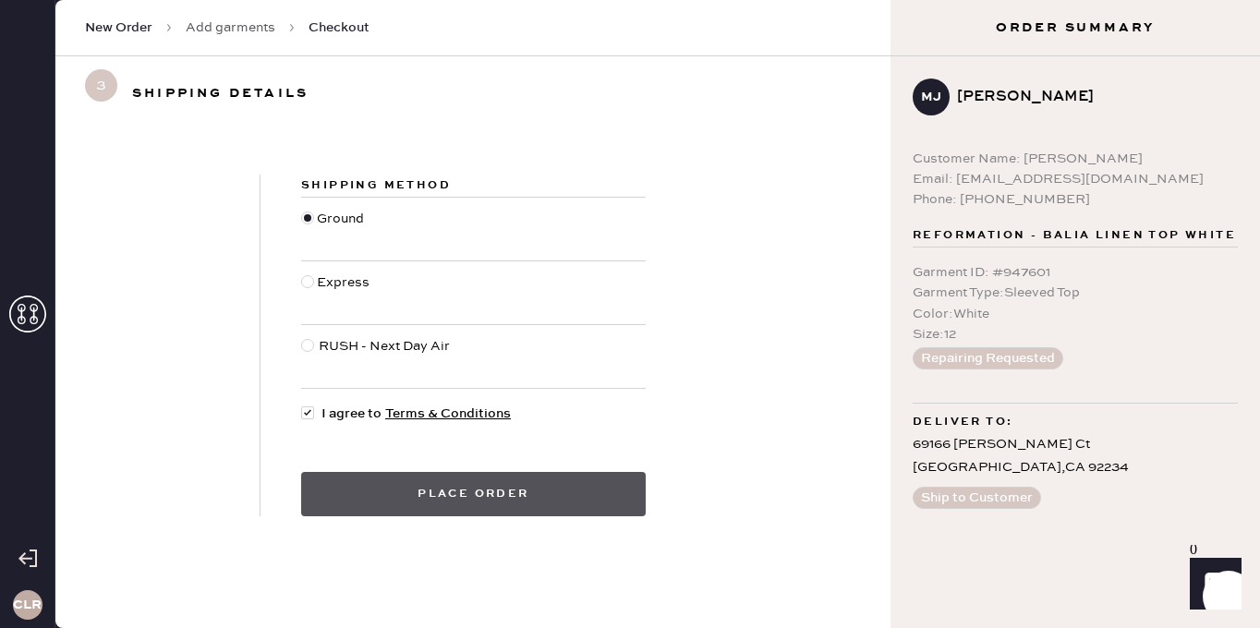
click at [426, 488] on button "Place order" at bounding box center [473, 494] width 345 height 44
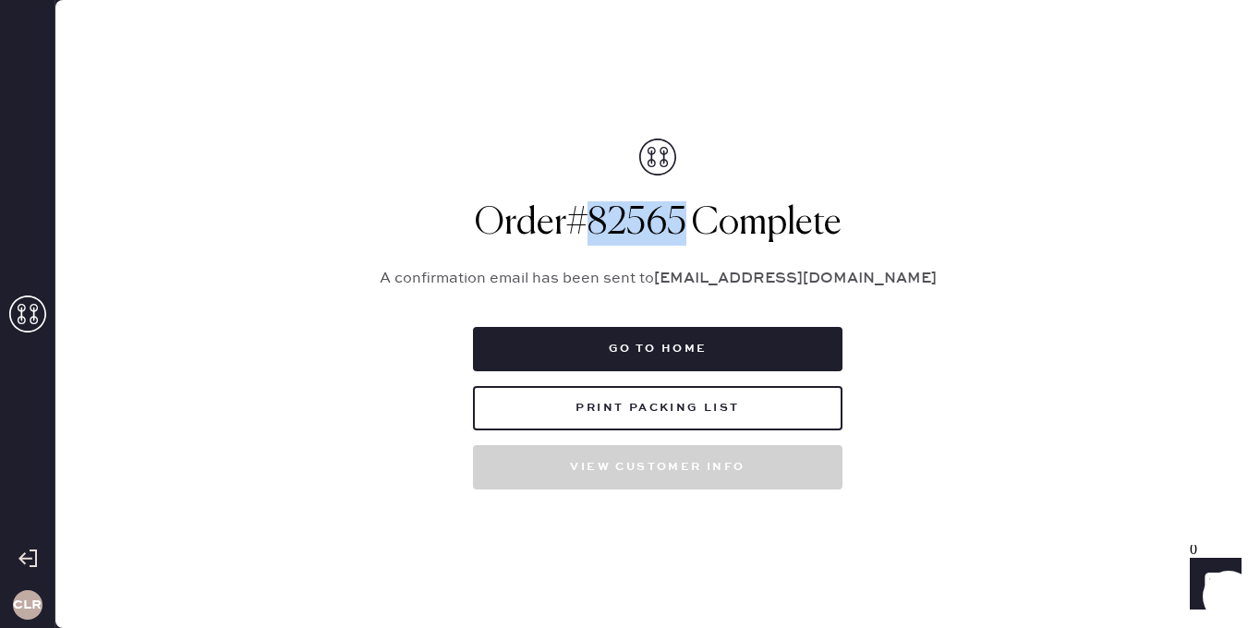
drag, startPoint x: 572, startPoint y: 231, endPoint x: 682, endPoint y: 227, distance: 110.0
click at [682, 227] on h1 "Order # 82565 Complete" at bounding box center [657, 223] width 600 height 44
copy h1 "# 82565"
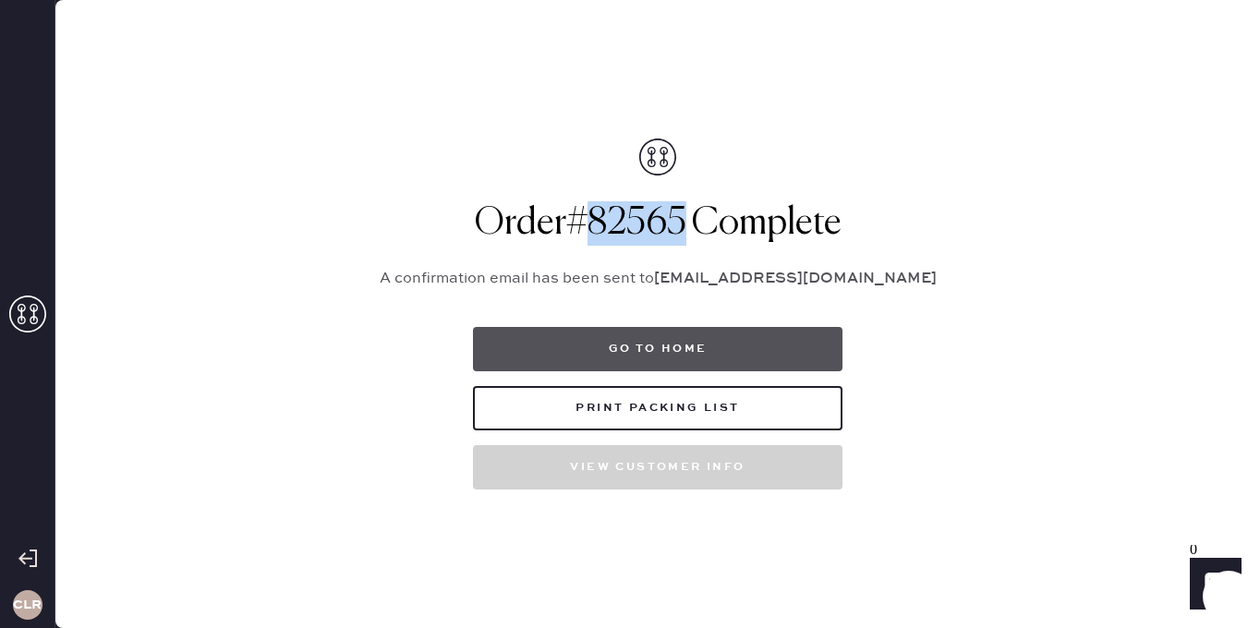
click at [714, 338] on button "Go to home" at bounding box center [657, 349] width 369 height 44
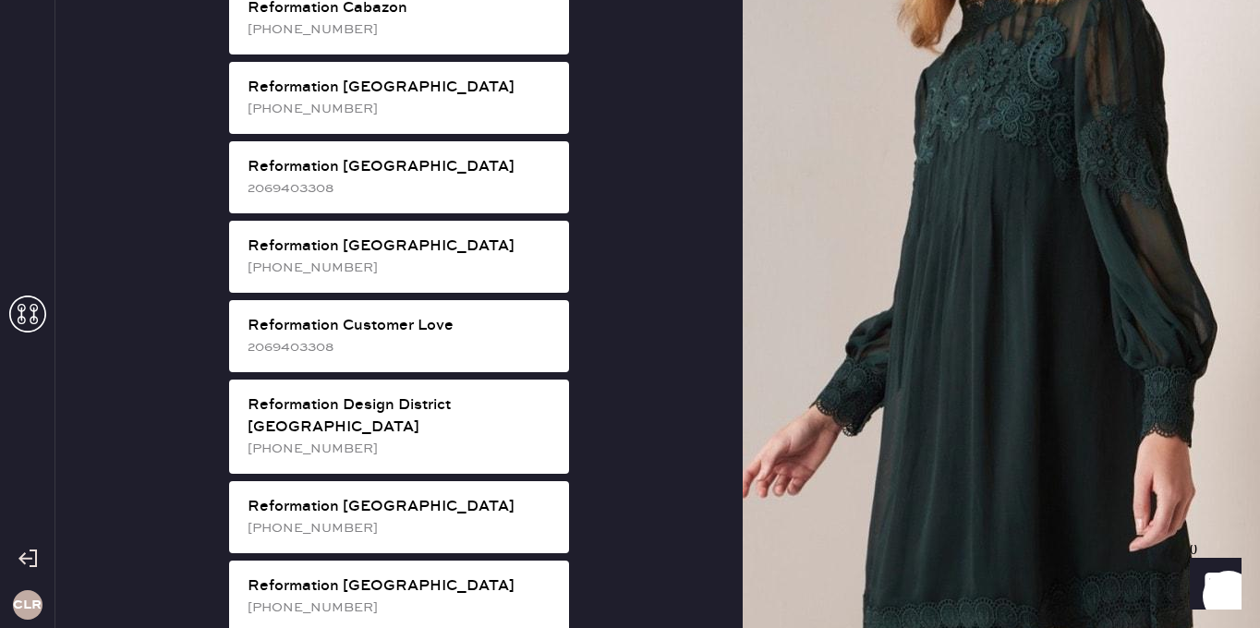
scroll to position [695, 0]
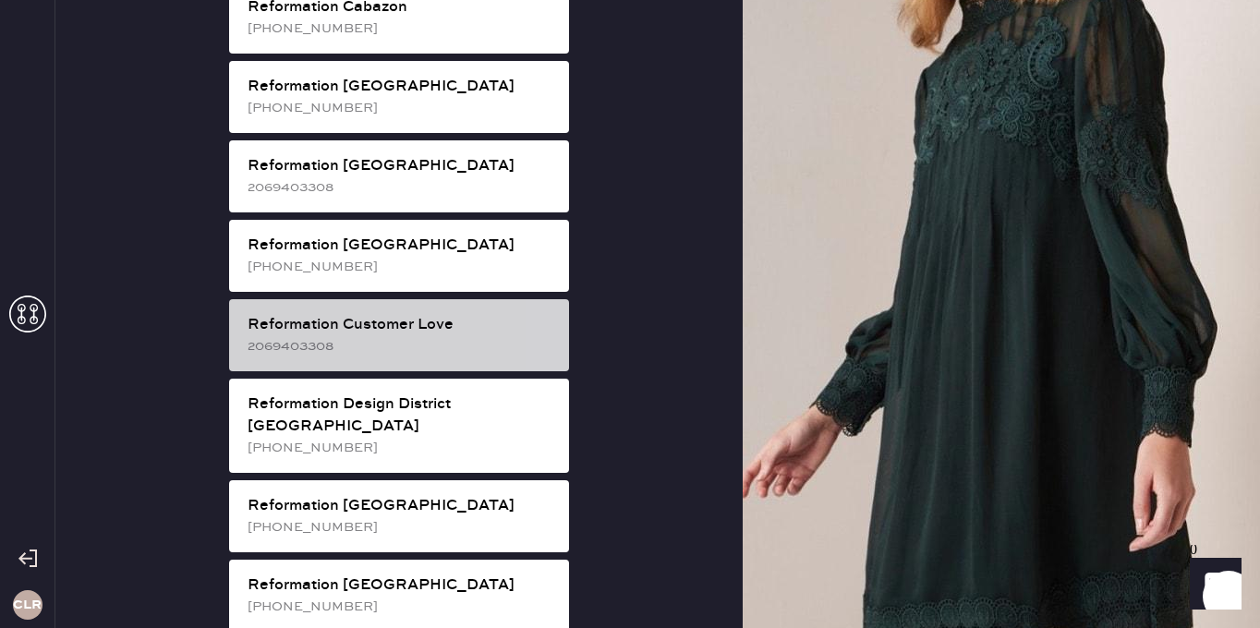
click at [495, 314] on div "Reformation Customer Love" at bounding box center [401, 325] width 307 height 22
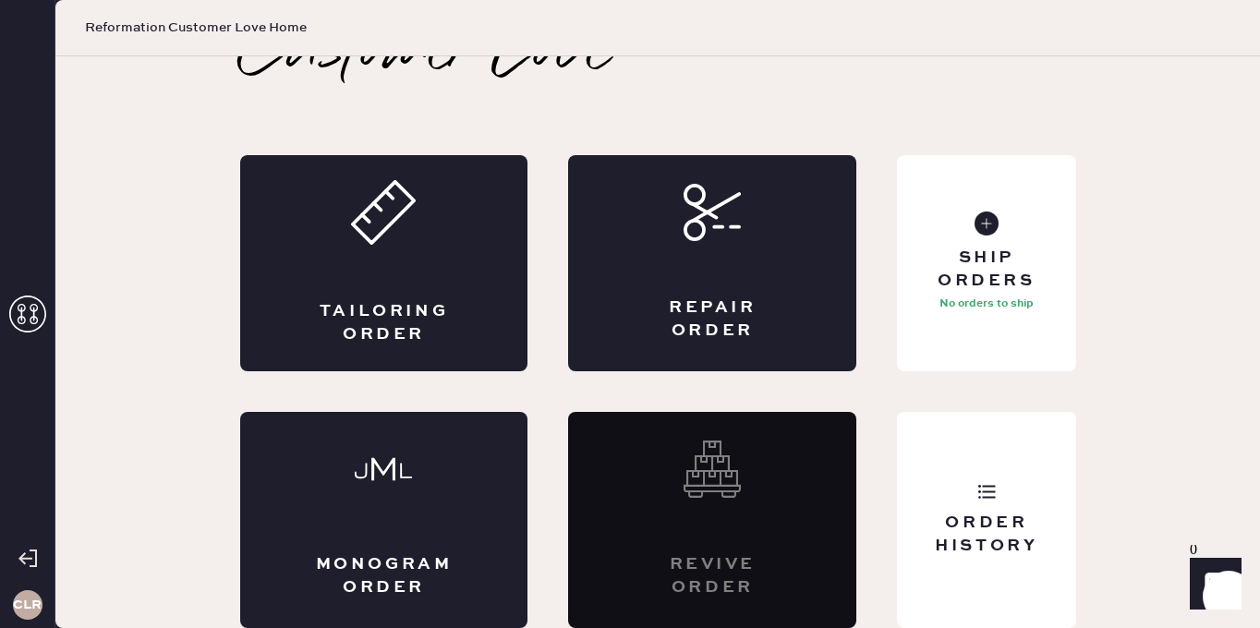
scroll to position [42, 0]
click at [997, 237] on div "Ship Orders No orders to ship" at bounding box center [986, 263] width 178 height 216
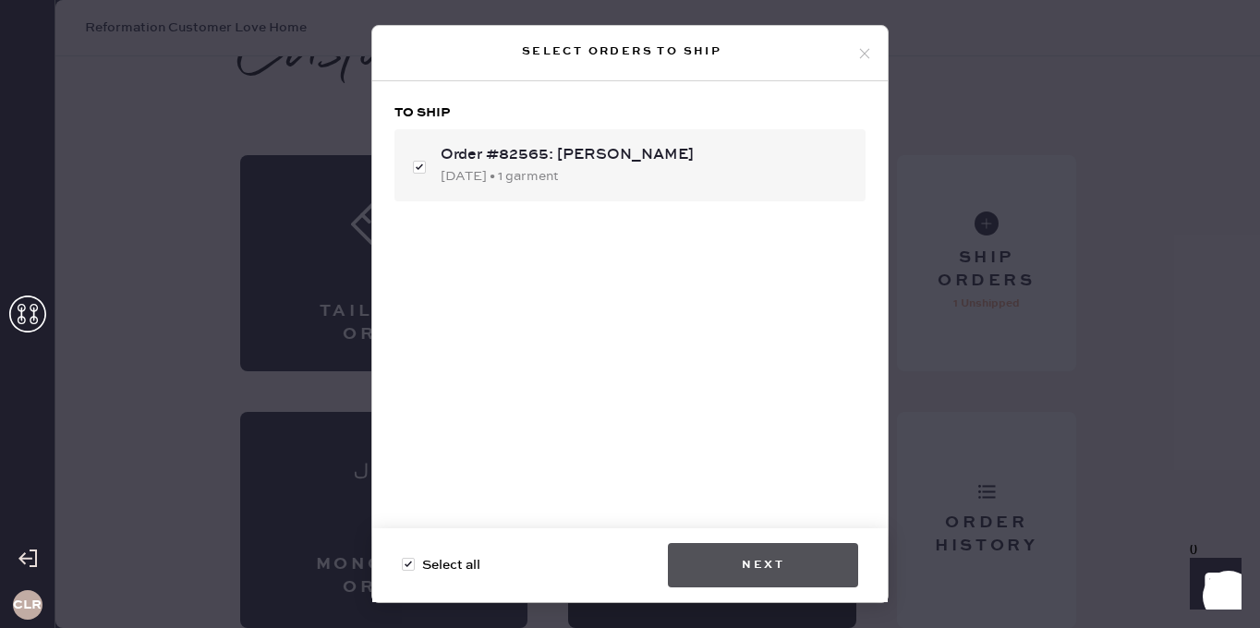
click at [774, 575] on button "Next" at bounding box center [763, 565] width 190 height 44
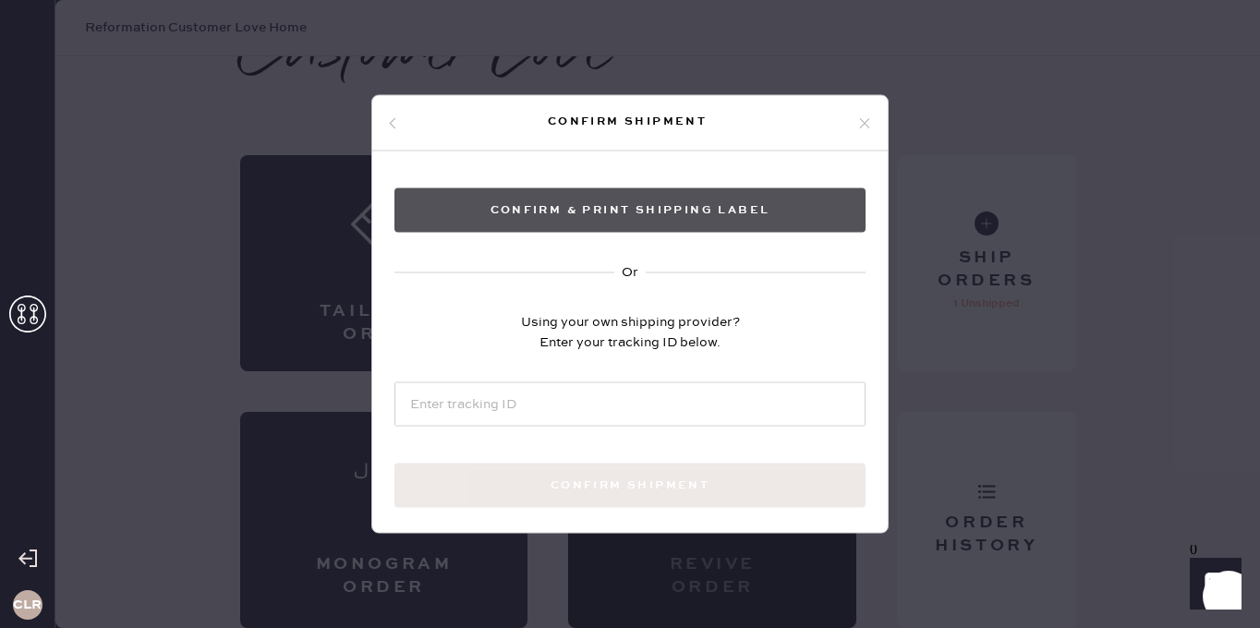
click at [740, 217] on button "Confirm & Print shipping label" at bounding box center [629, 210] width 471 height 44
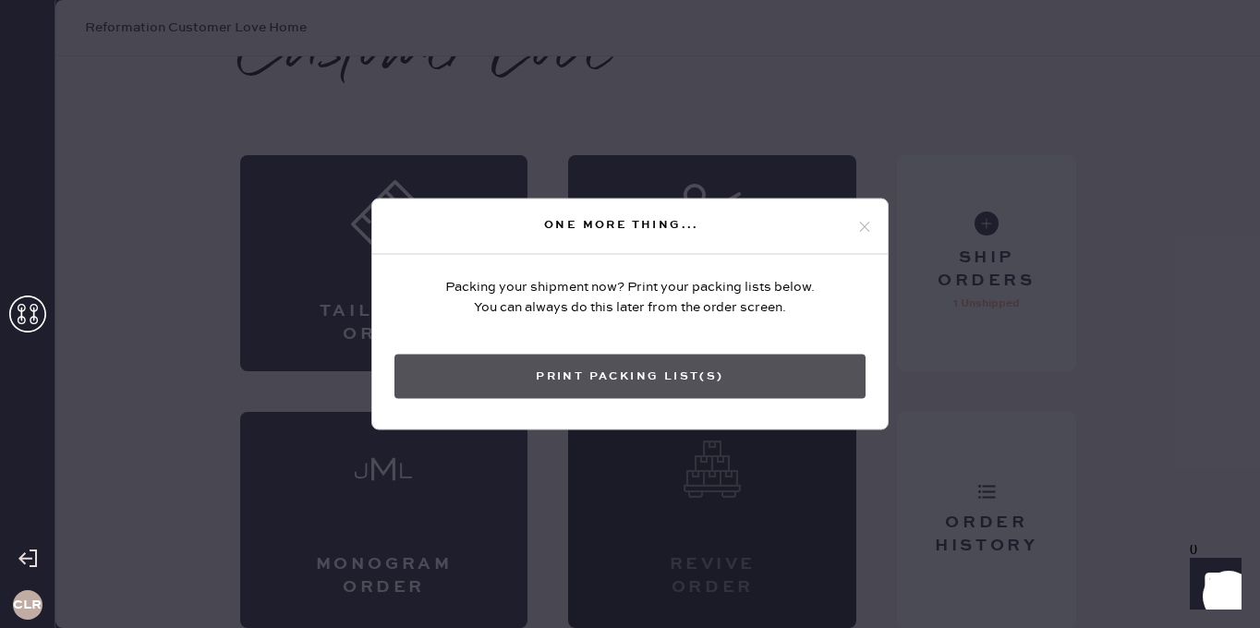
click at [685, 368] on button "Print Packing List(s)" at bounding box center [629, 377] width 471 height 44
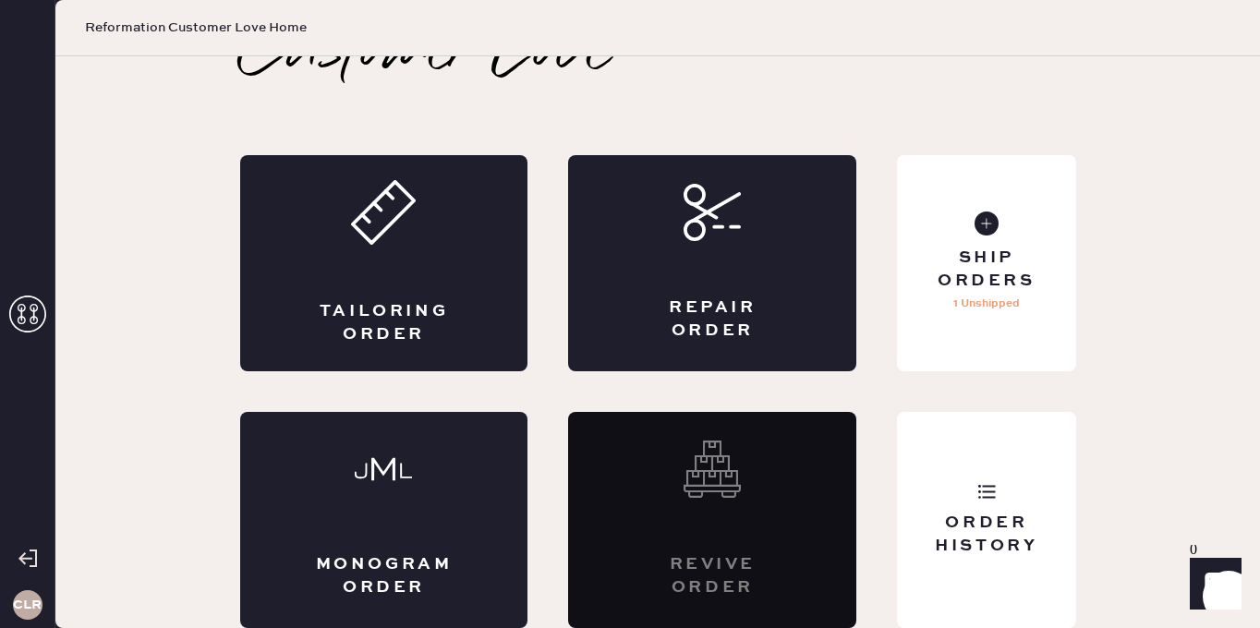
scroll to position [0, 0]
